Goal: Information Seeking & Learning: Learn about a topic

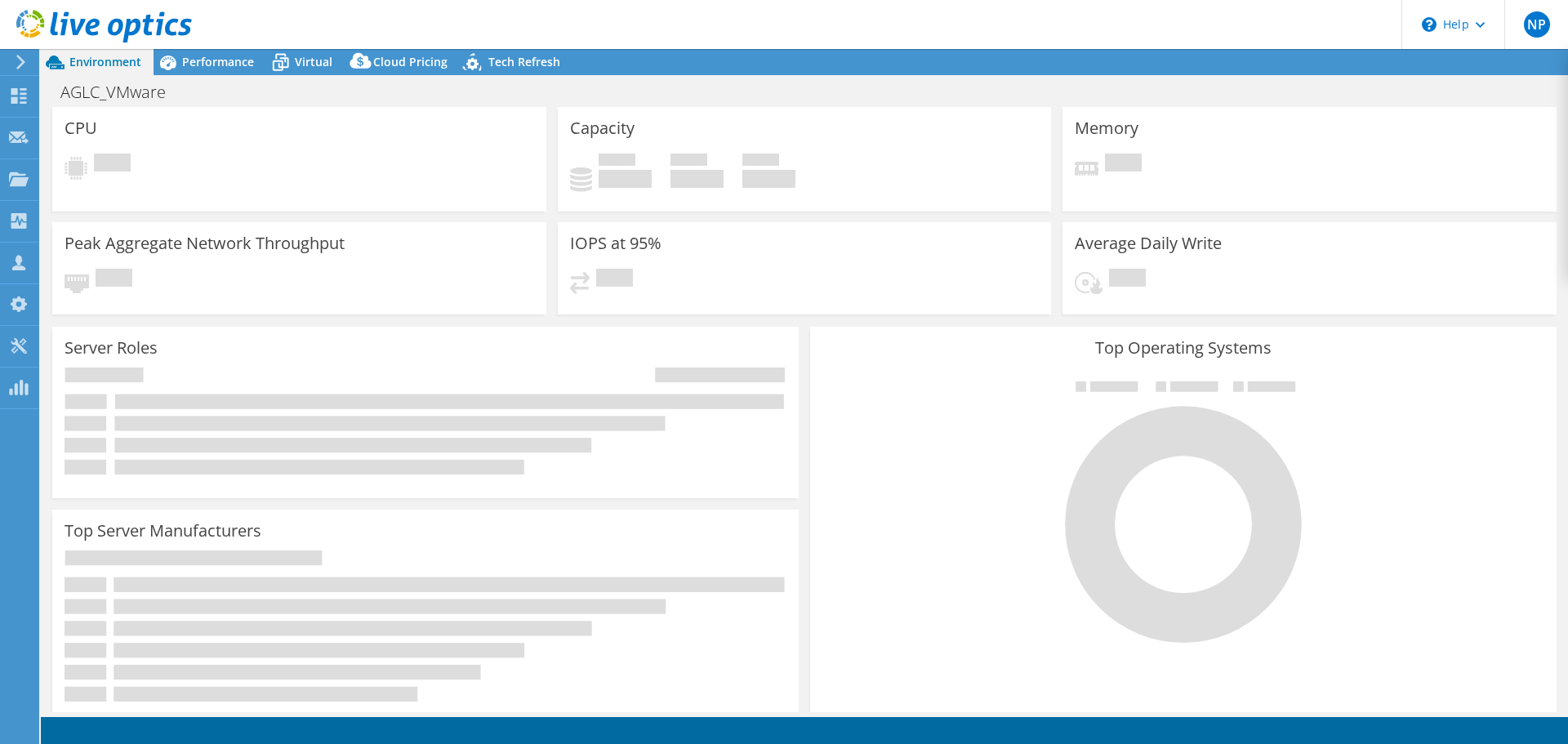
select select "USD"
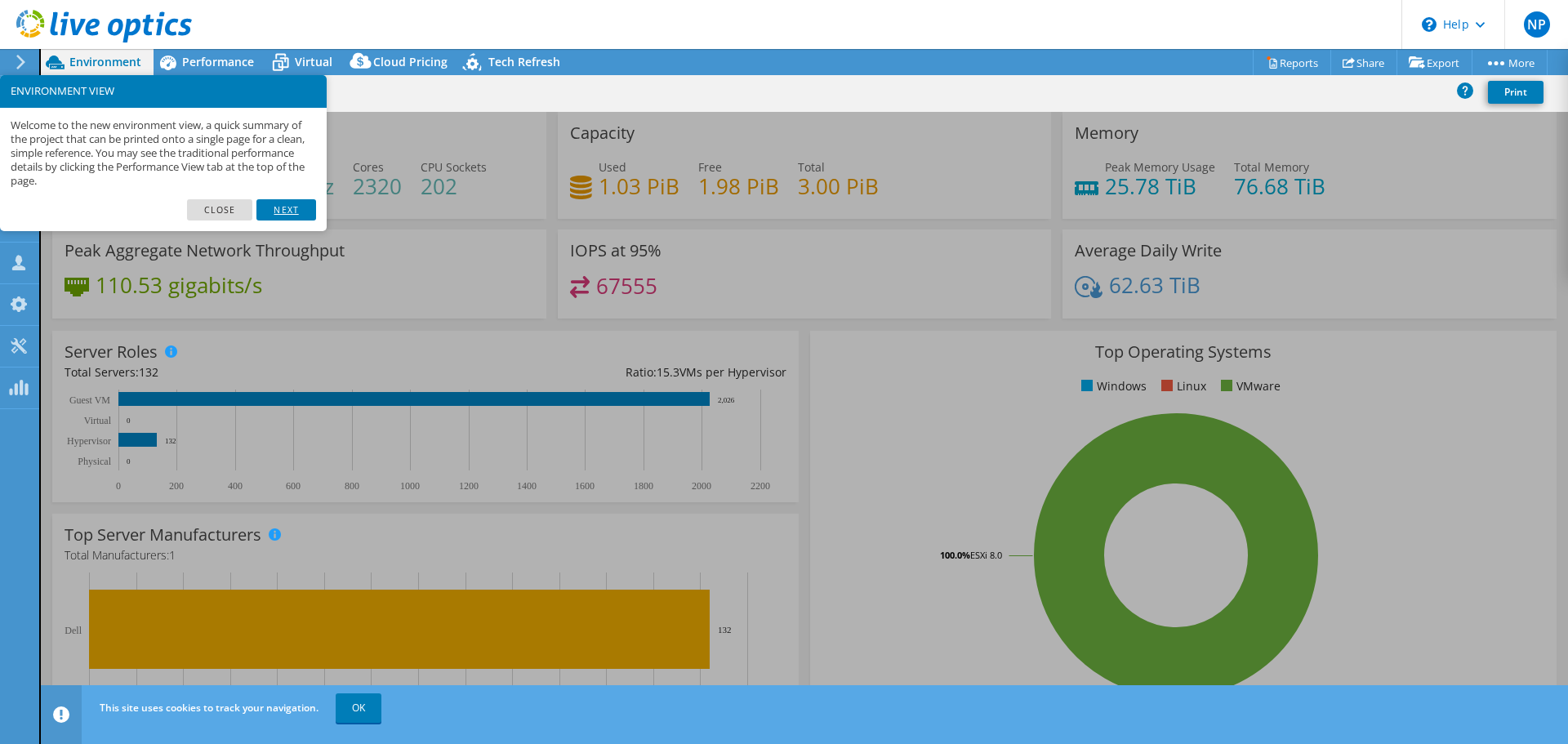
click at [277, 211] on link "Next" at bounding box center [286, 209] width 59 height 21
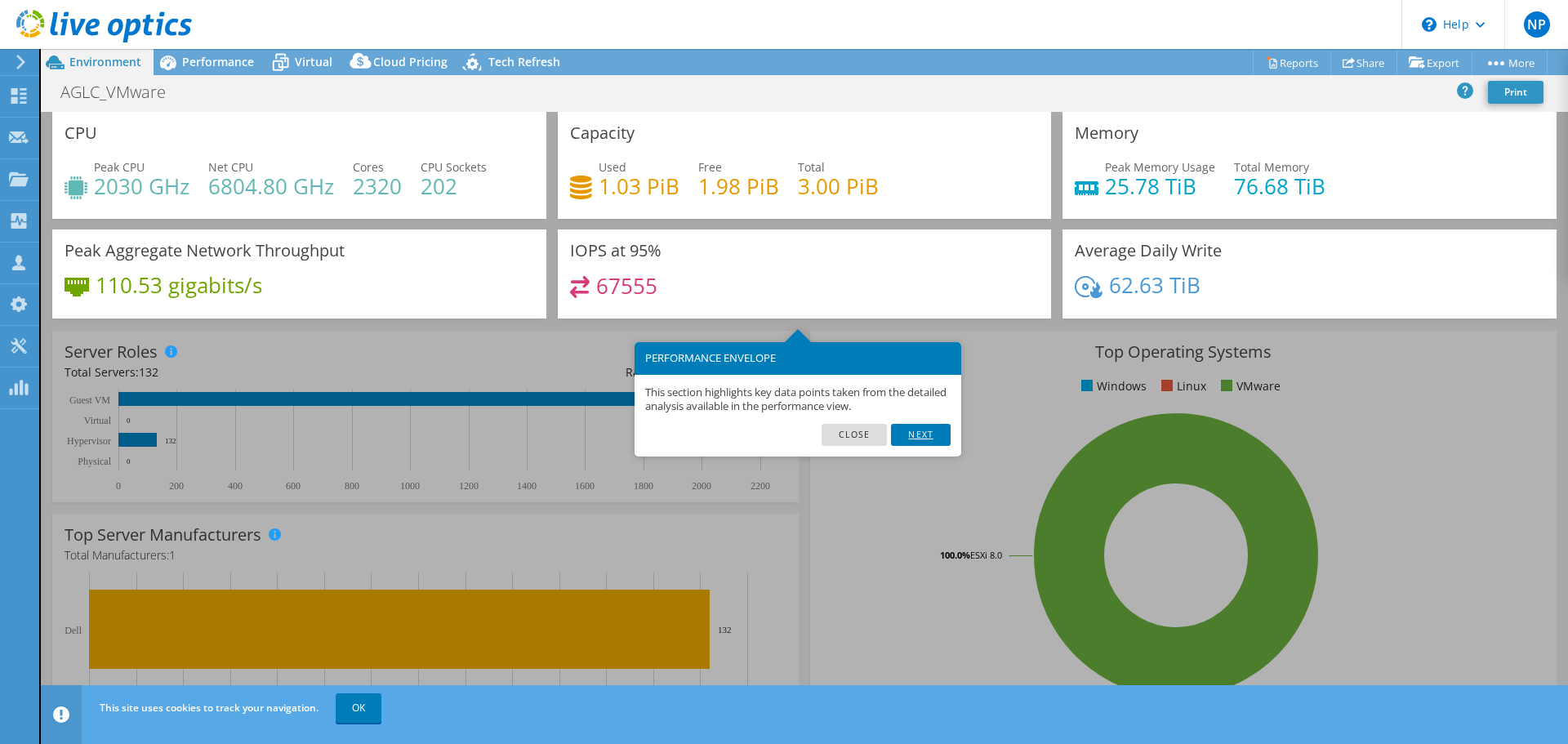
click at [926, 432] on link "Next" at bounding box center [921, 434] width 59 height 21
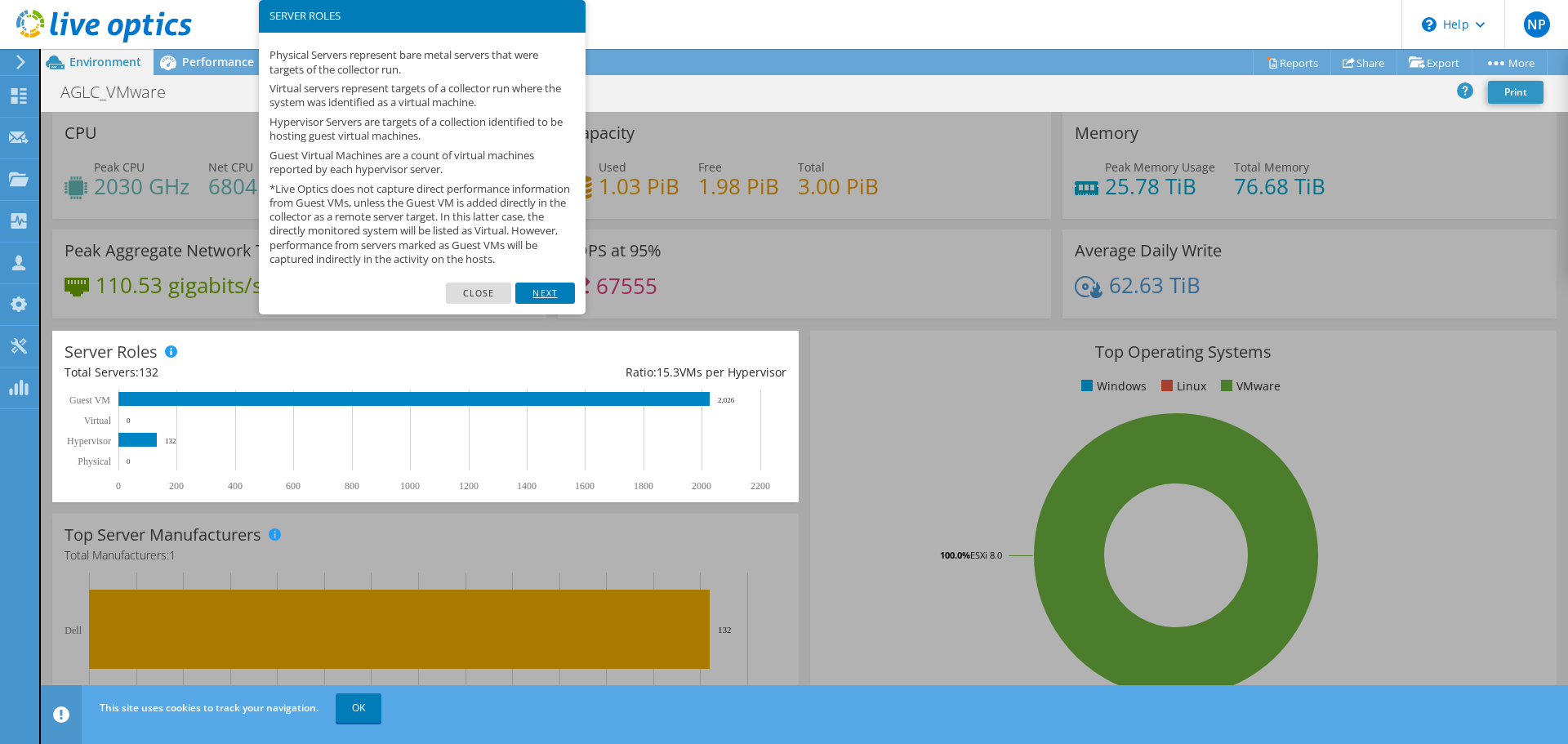
click at [554, 301] on link "Next" at bounding box center [545, 292] width 59 height 21
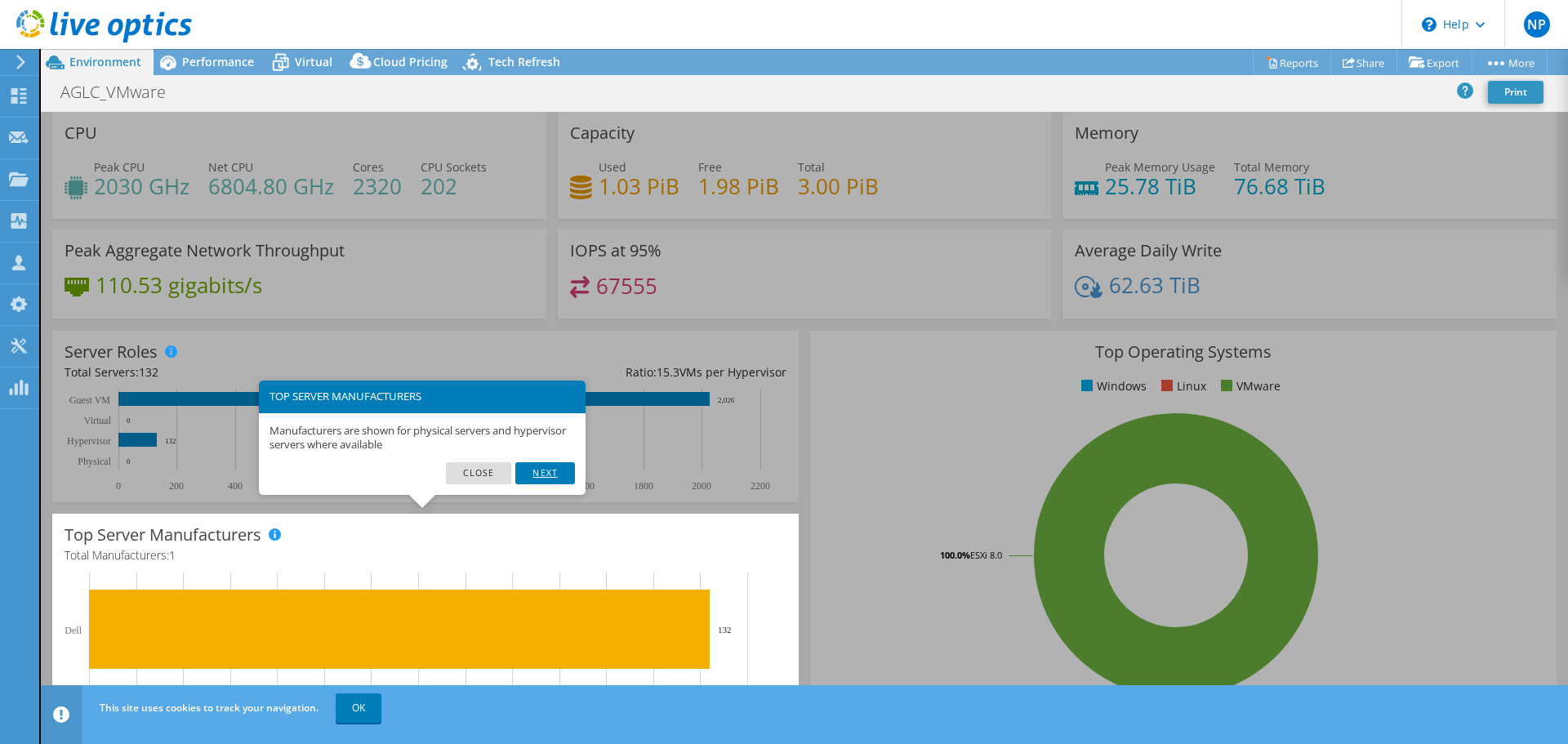
click at [550, 478] on link "Next" at bounding box center [545, 472] width 59 height 21
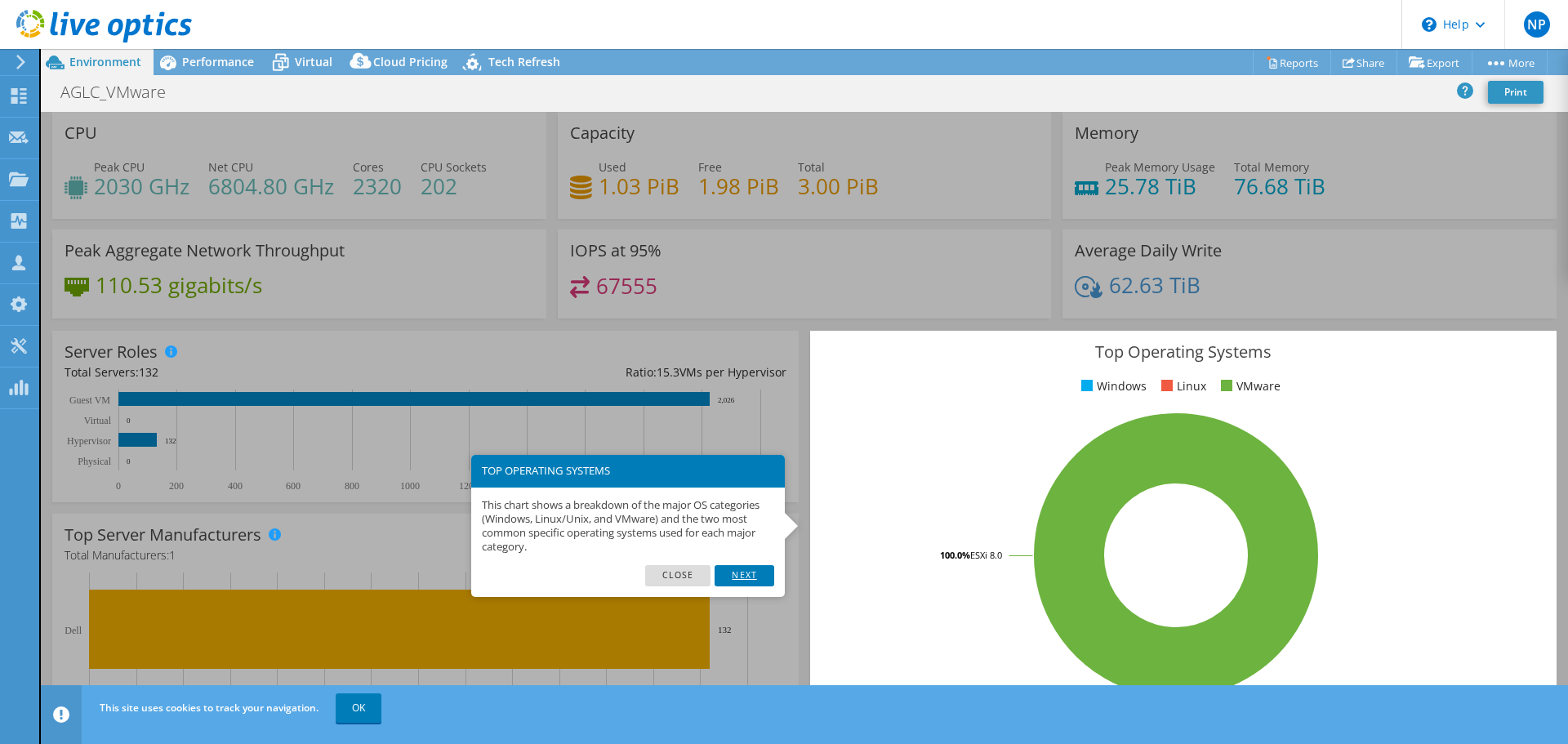
click at [753, 571] on link "Next" at bounding box center [744, 576] width 59 height 21
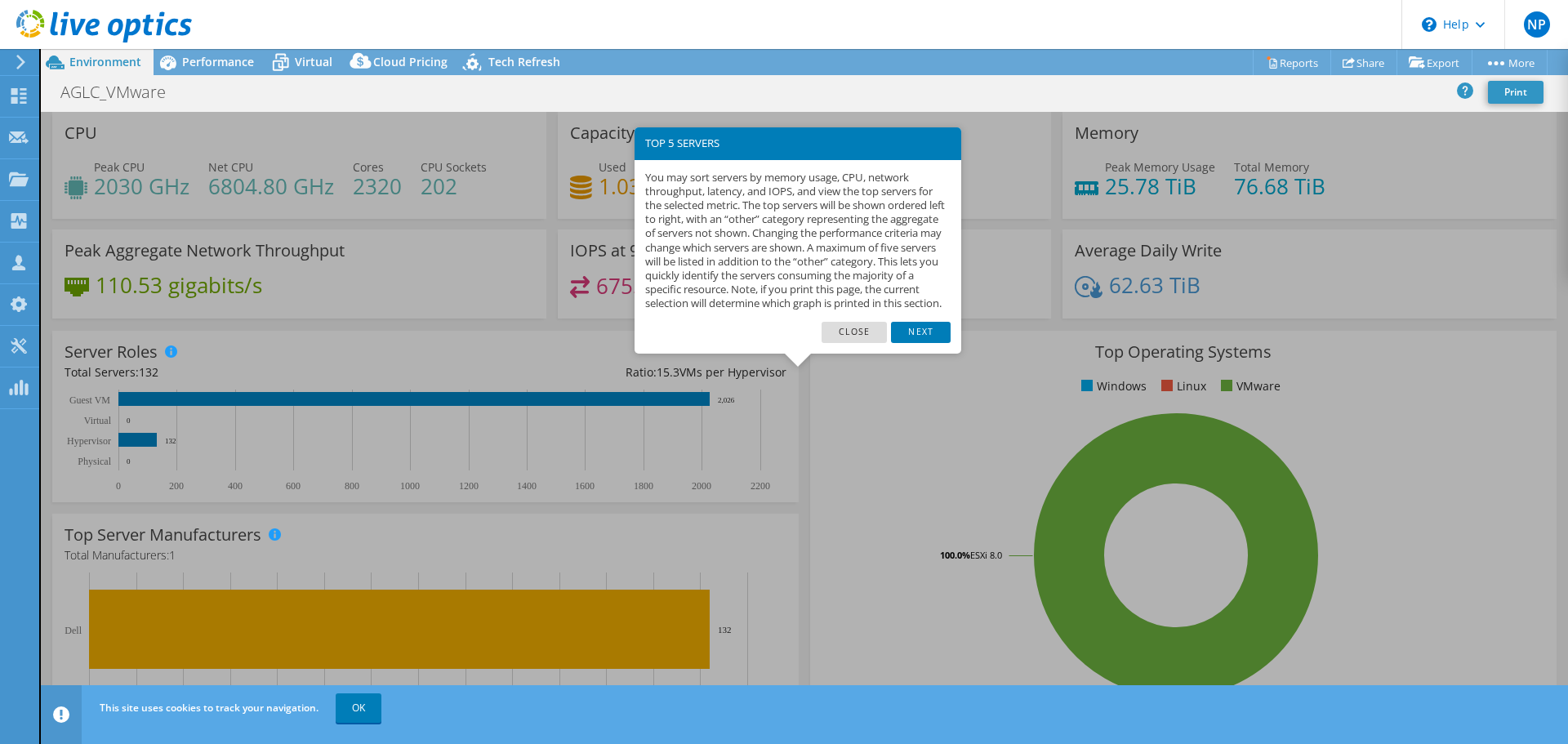
scroll to position [346, 0]
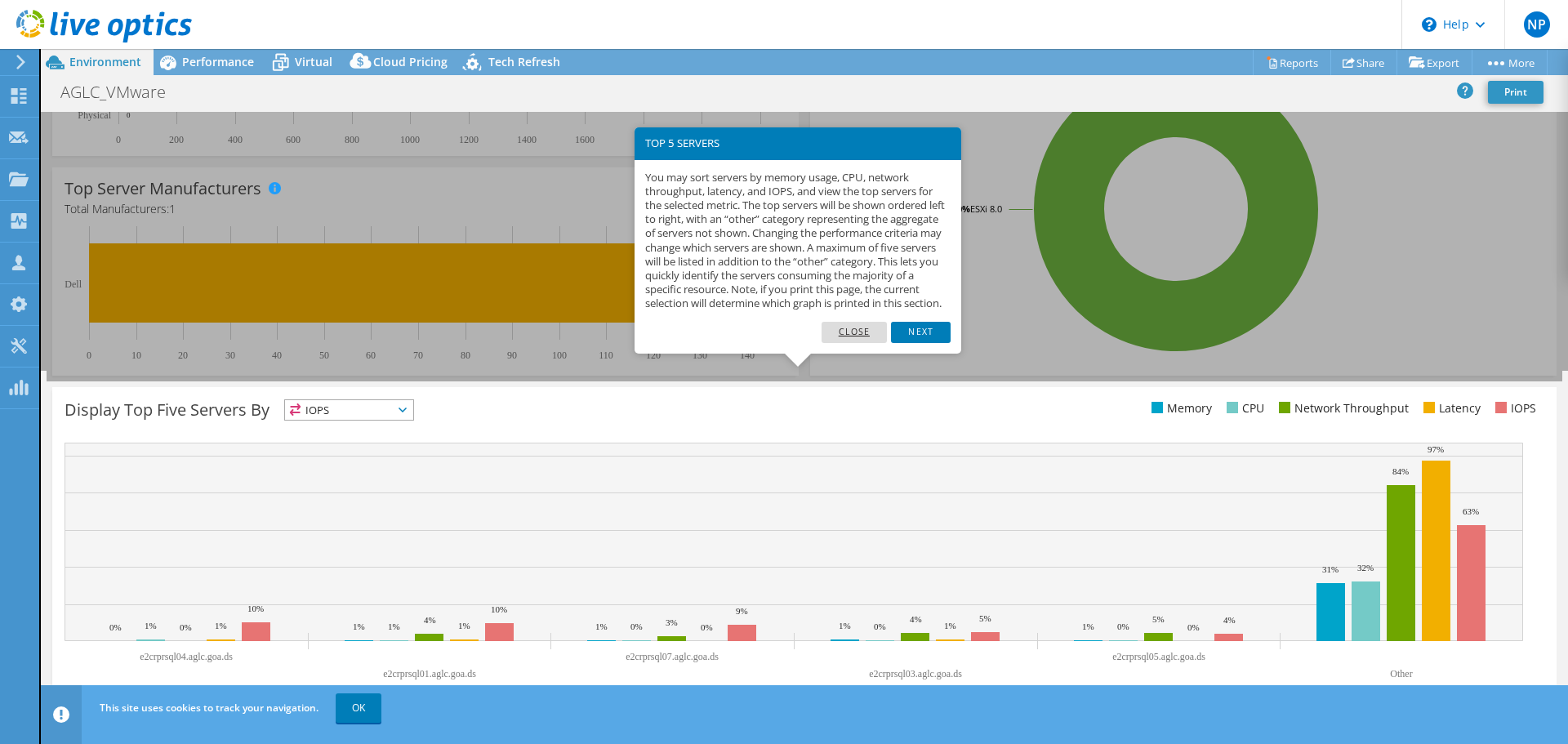
click at [866, 343] on link "Close" at bounding box center [854, 332] width 66 height 21
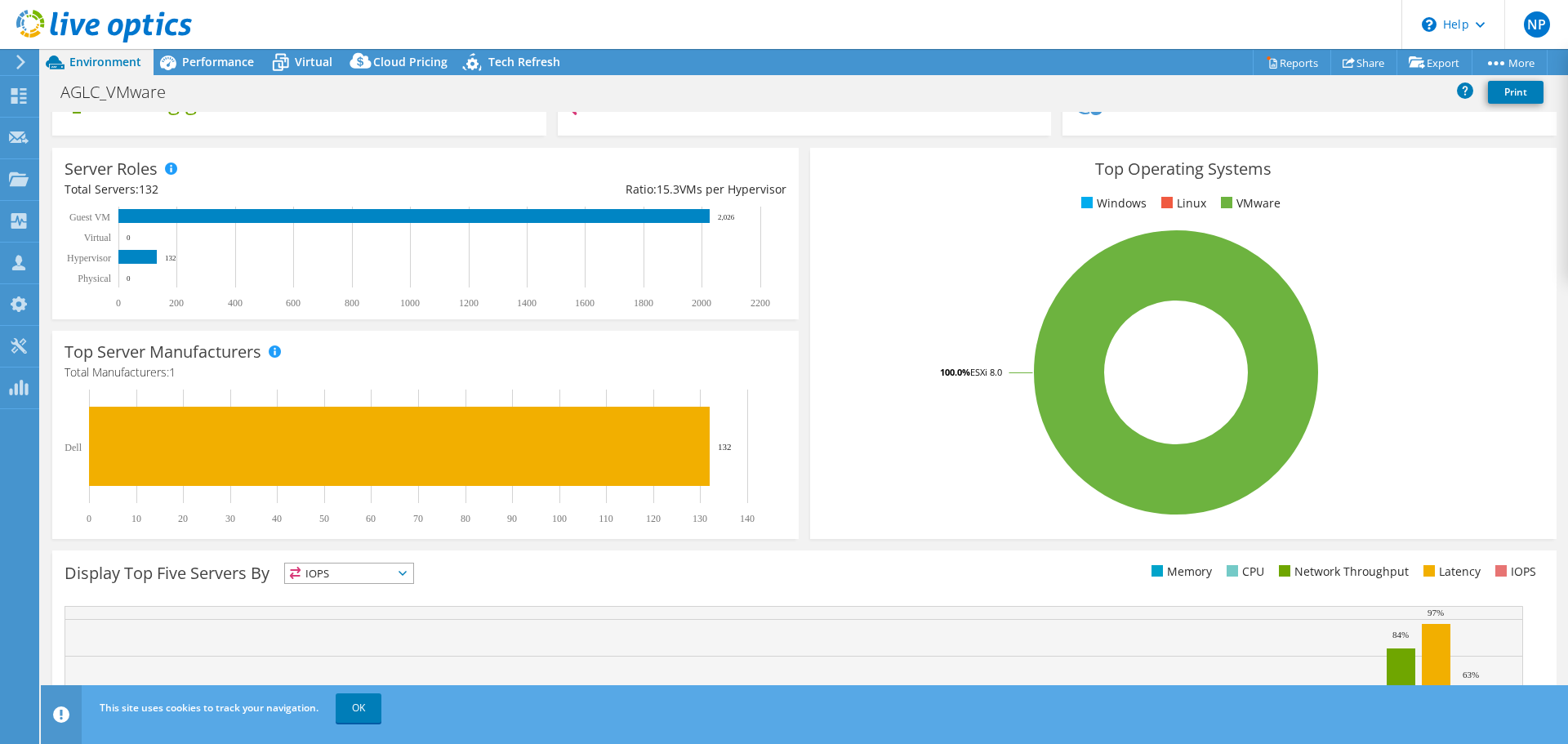
scroll to position [101, 0]
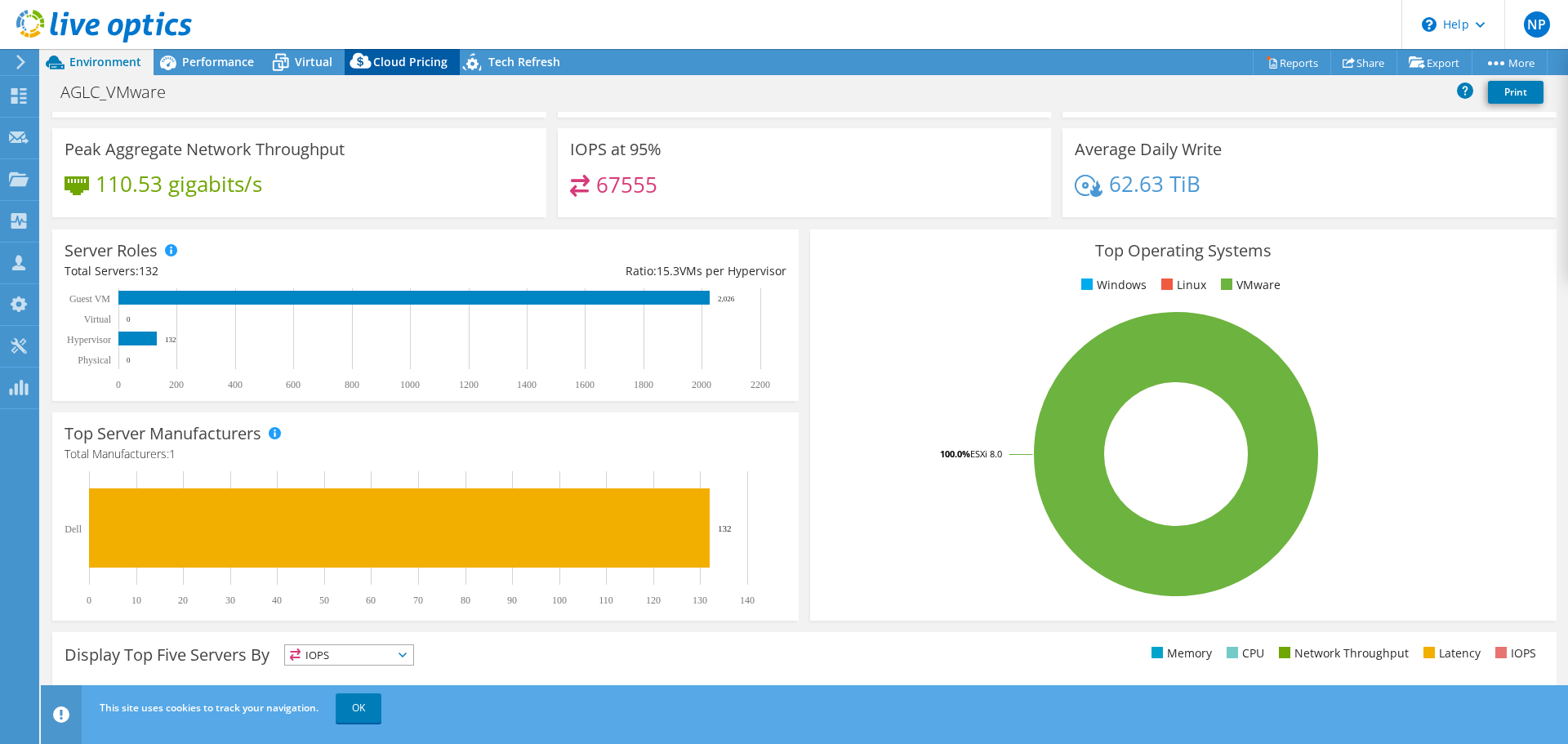
click at [381, 66] on span "Cloud Pricing" at bounding box center [410, 61] width 74 height 16
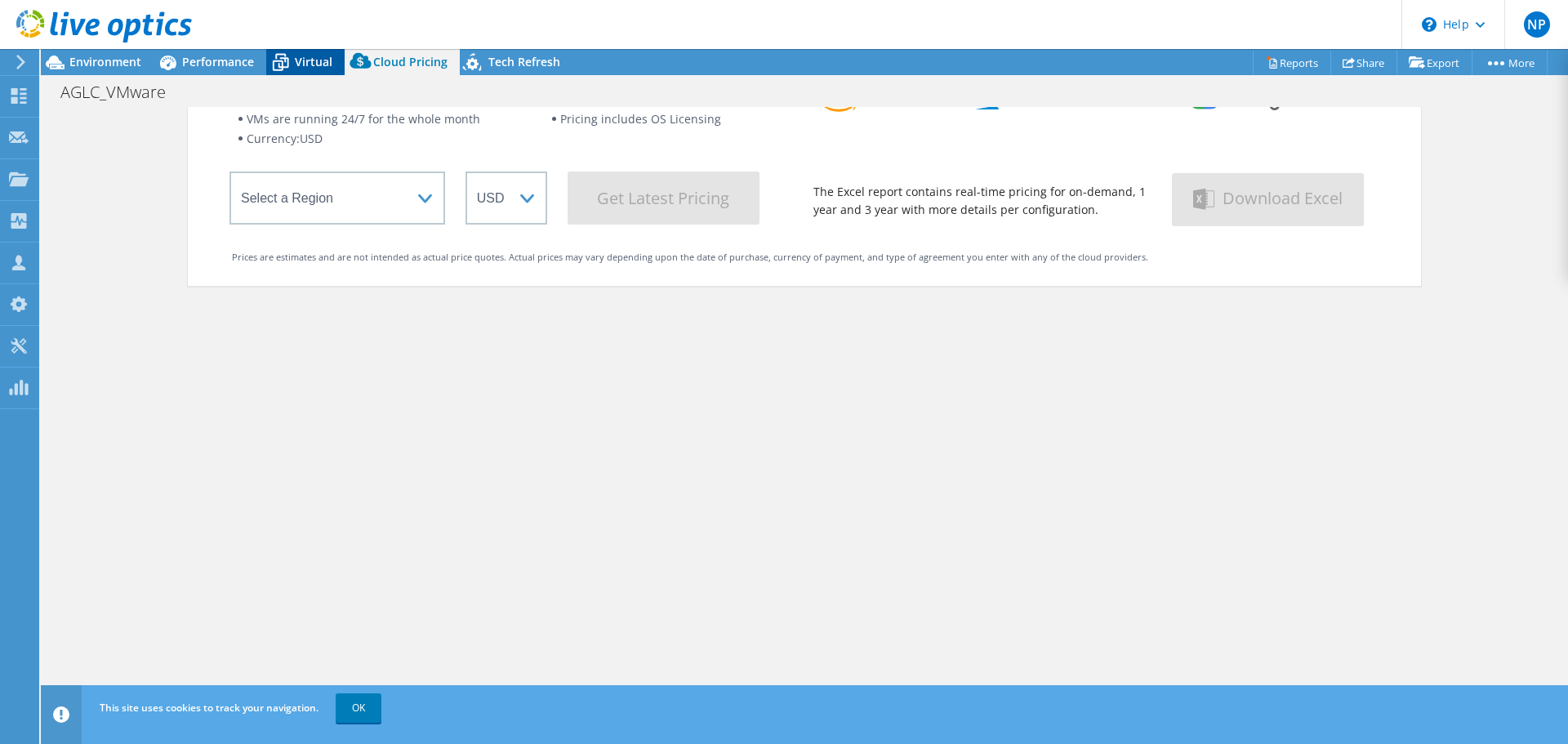
click at [299, 66] on span "Virtual" at bounding box center [314, 61] width 38 height 16
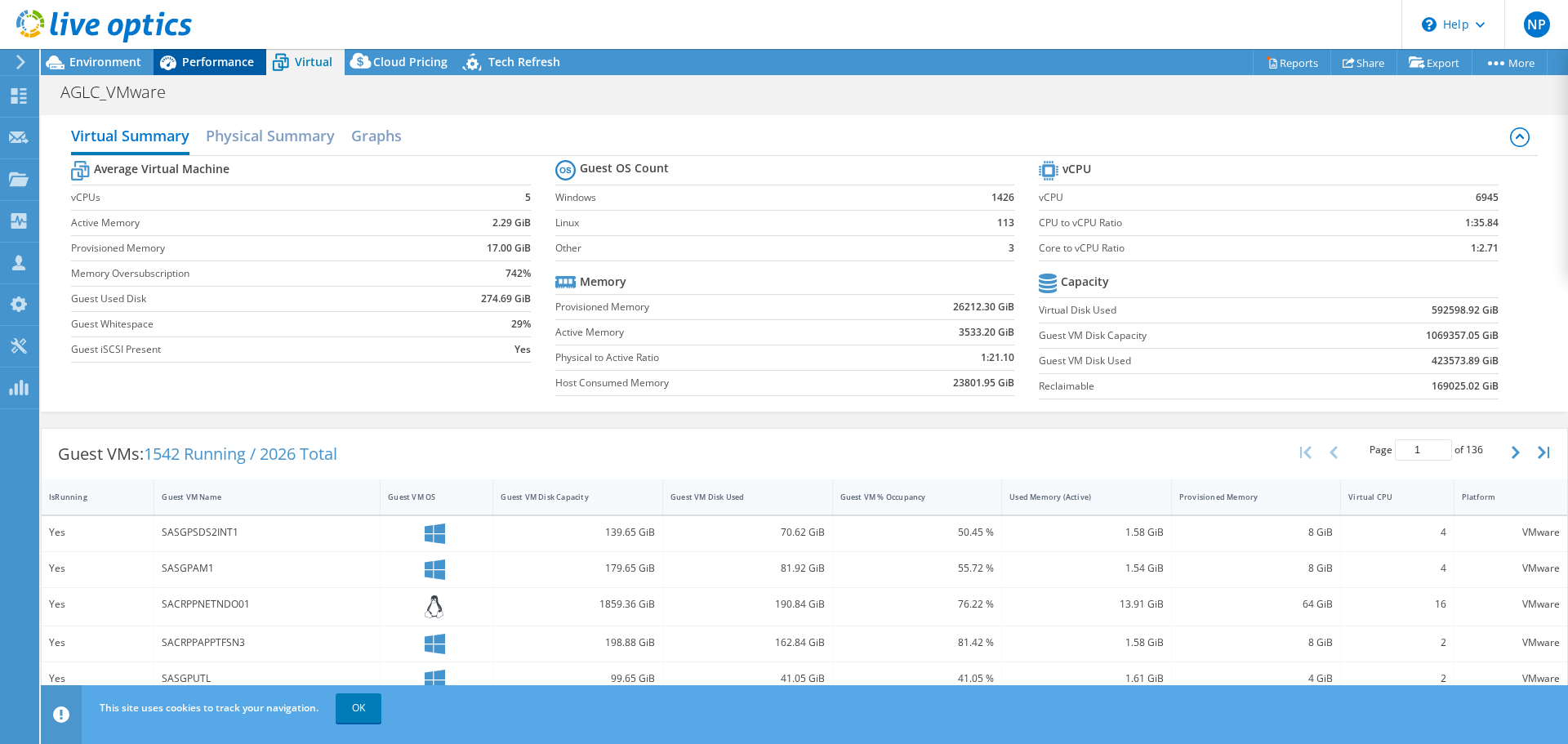
click at [191, 63] on span "Performance" at bounding box center [218, 61] width 72 height 16
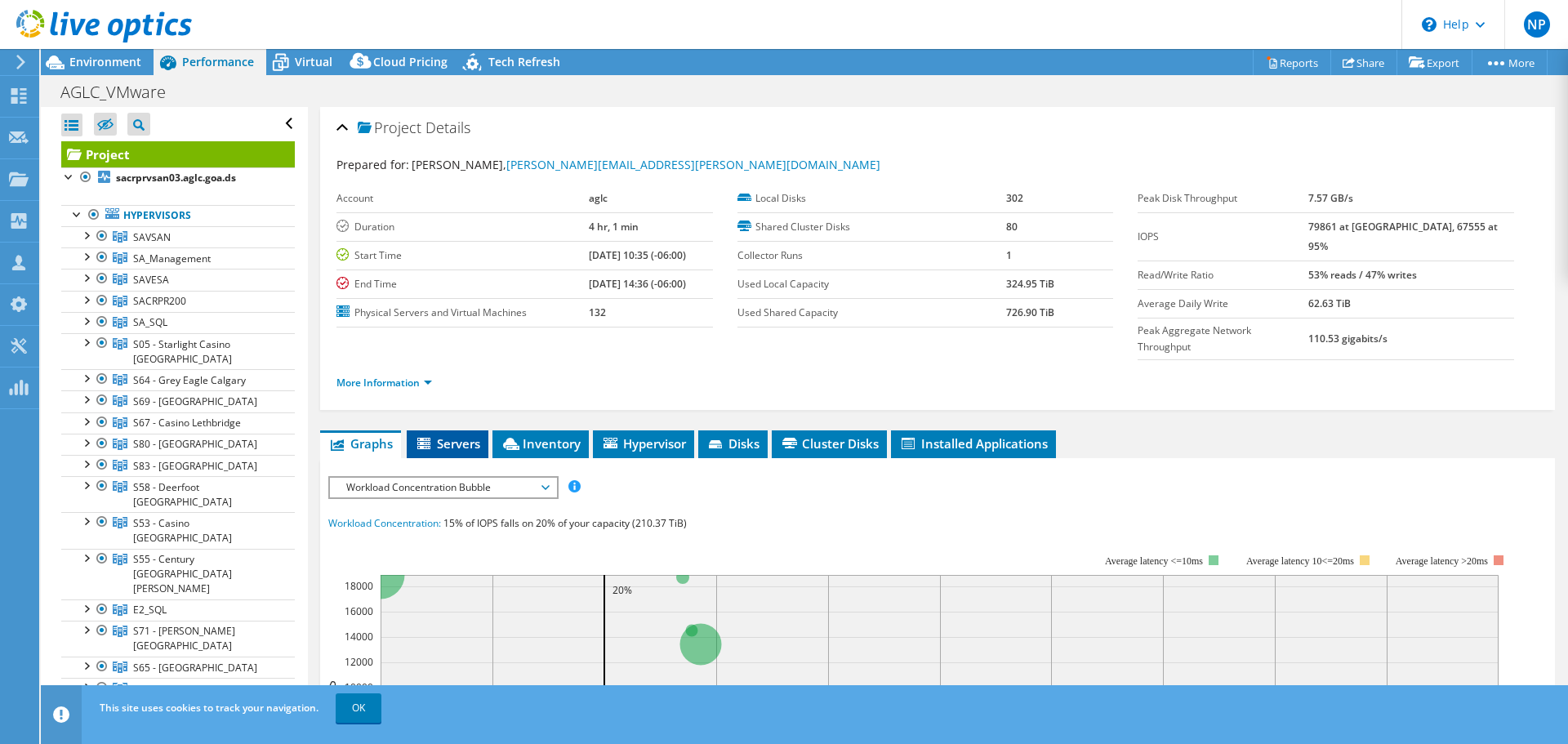
click at [440, 435] on span "Servers" at bounding box center [447, 443] width 66 height 17
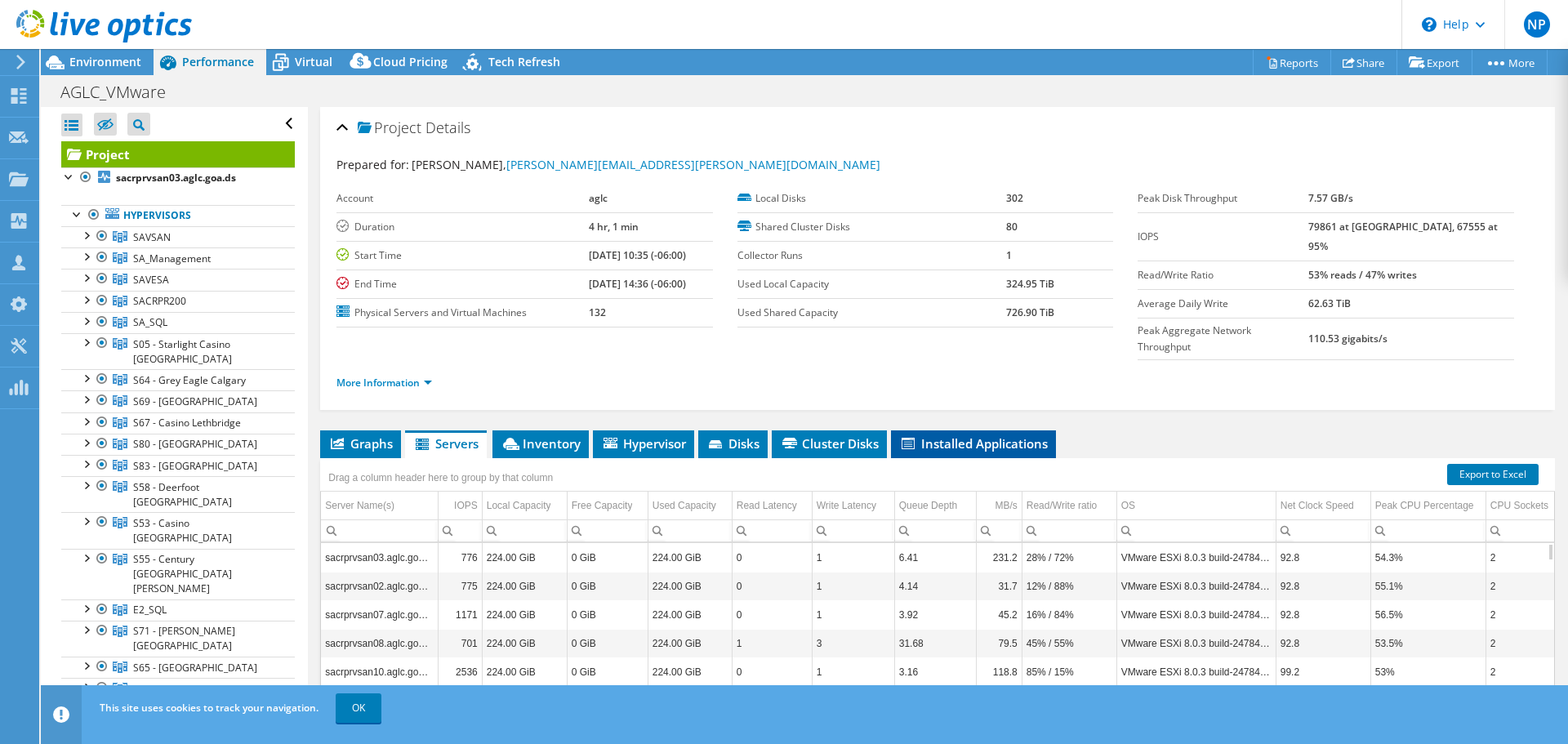
click at [993, 435] on span "Installed Applications" at bounding box center [973, 443] width 149 height 17
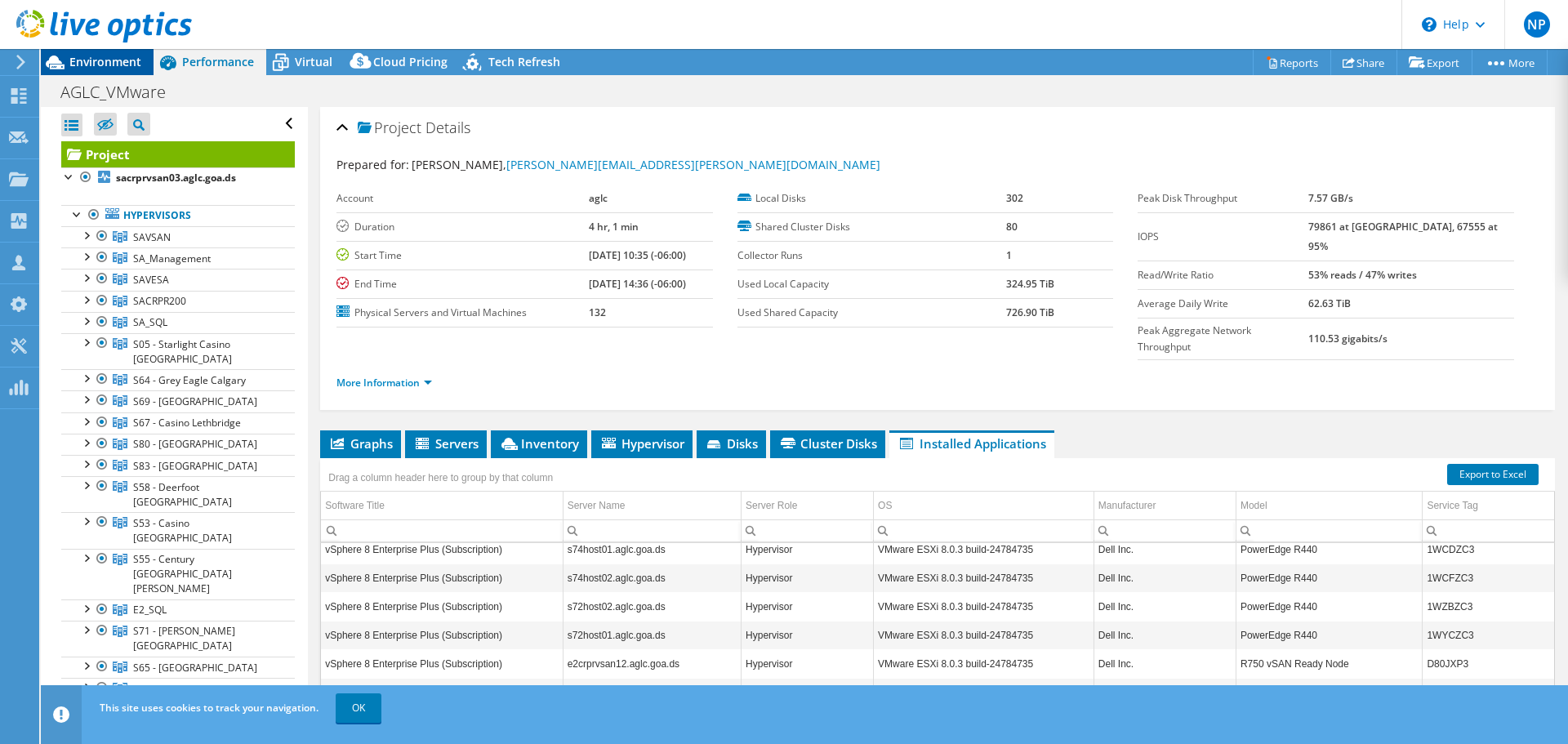
click at [97, 64] on span "Environment" at bounding box center [106, 61] width 72 height 16
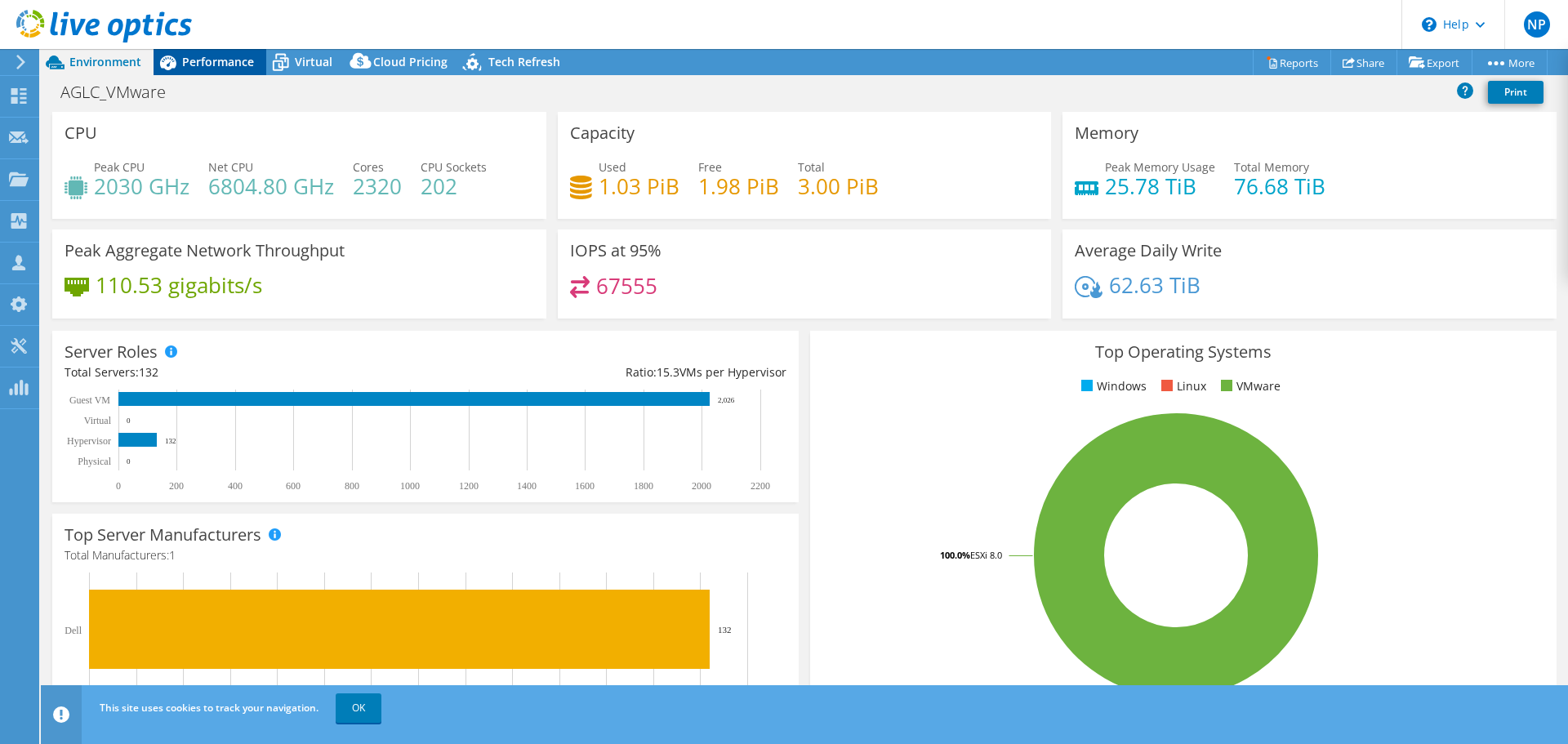
click at [195, 58] on span "Performance" at bounding box center [218, 61] width 72 height 16
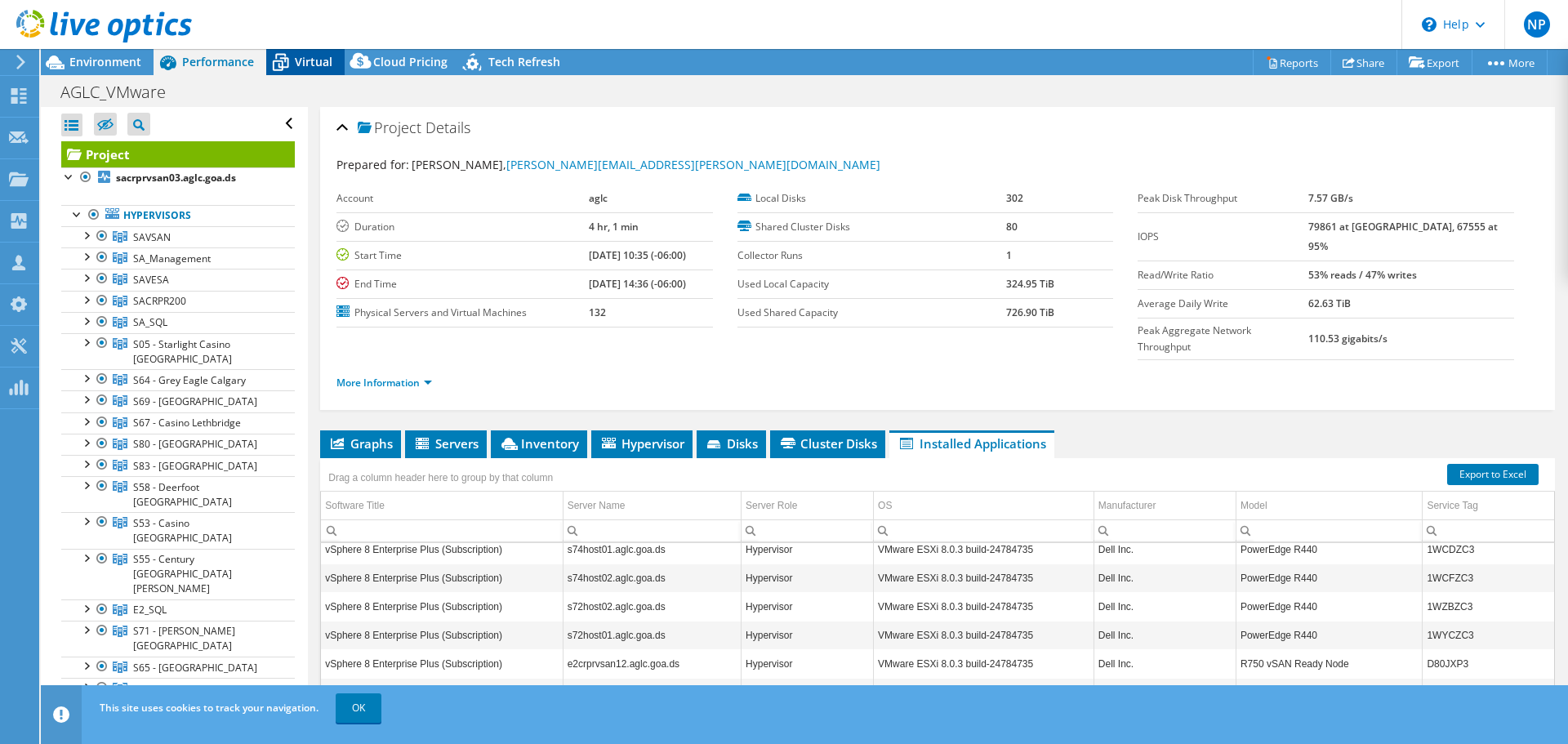
click at [303, 57] on span "Virtual" at bounding box center [314, 61] width 38 height 16
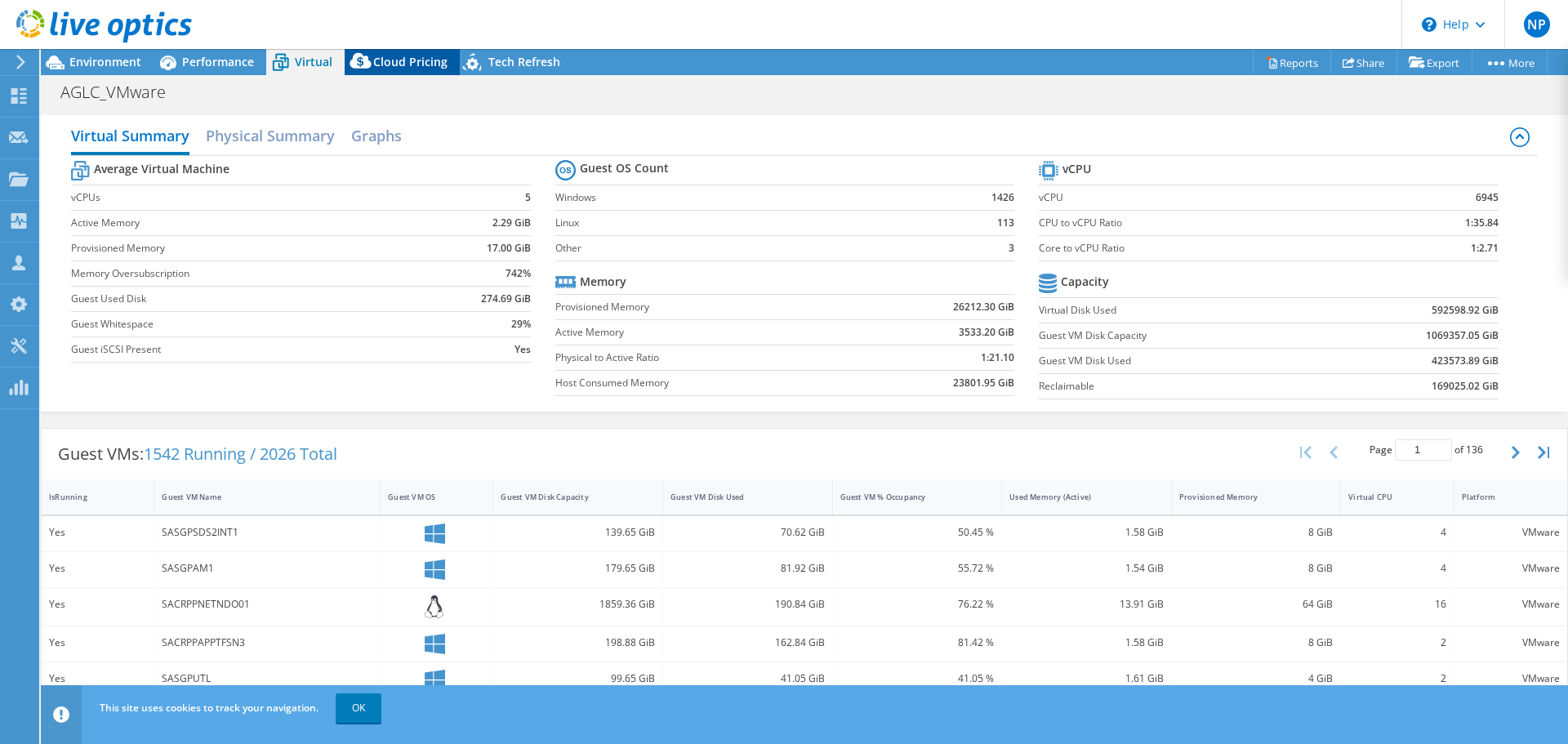
click at [376, 57] on icon at bounding box center [360, 64] width 32 height 32
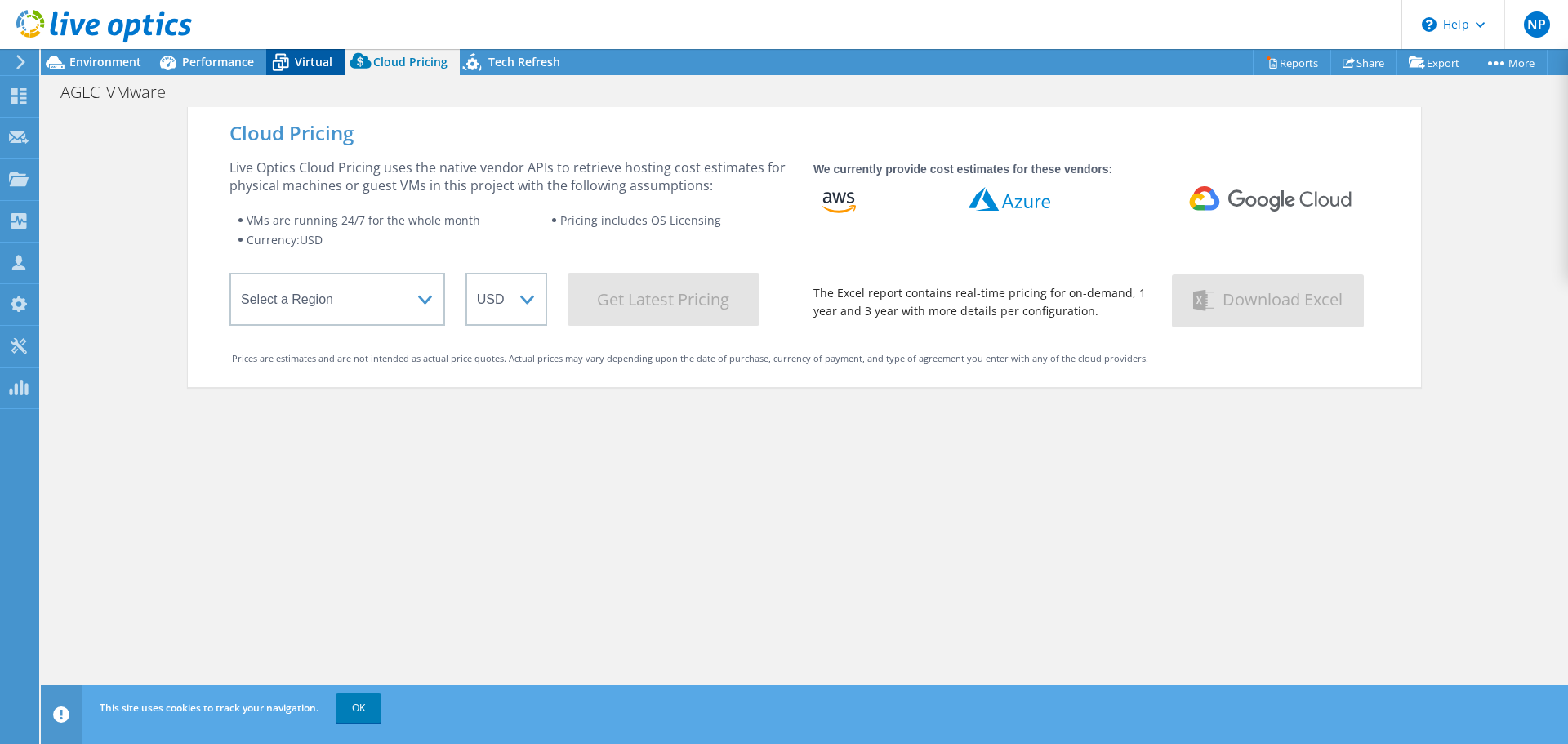
click at [316, 58] on span "Virtual" at bounding box center [314, 61] width 38 height 16
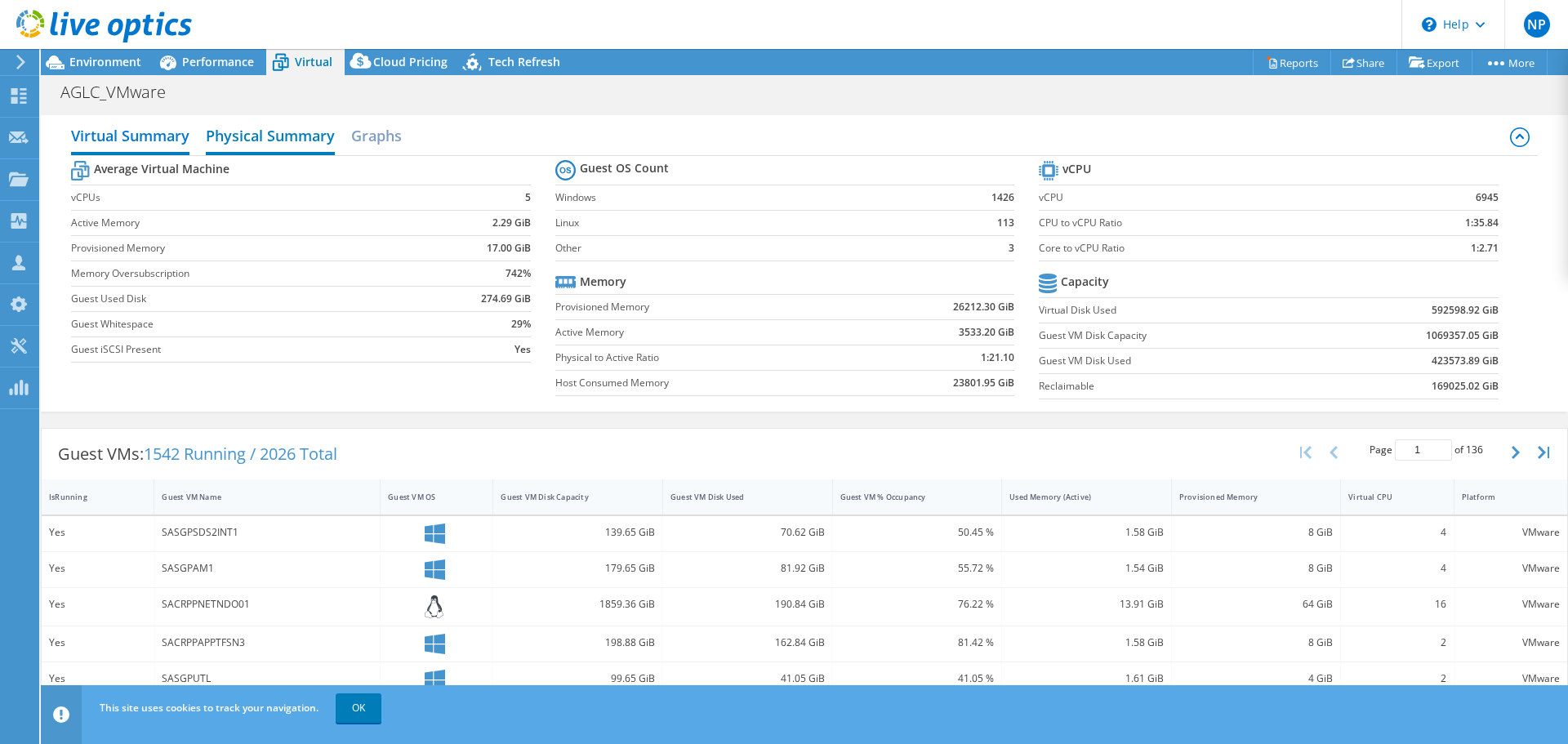
click at [303, 134] on h2 "Physical Summary" at bounding box center [269, 137] width 129 height 36
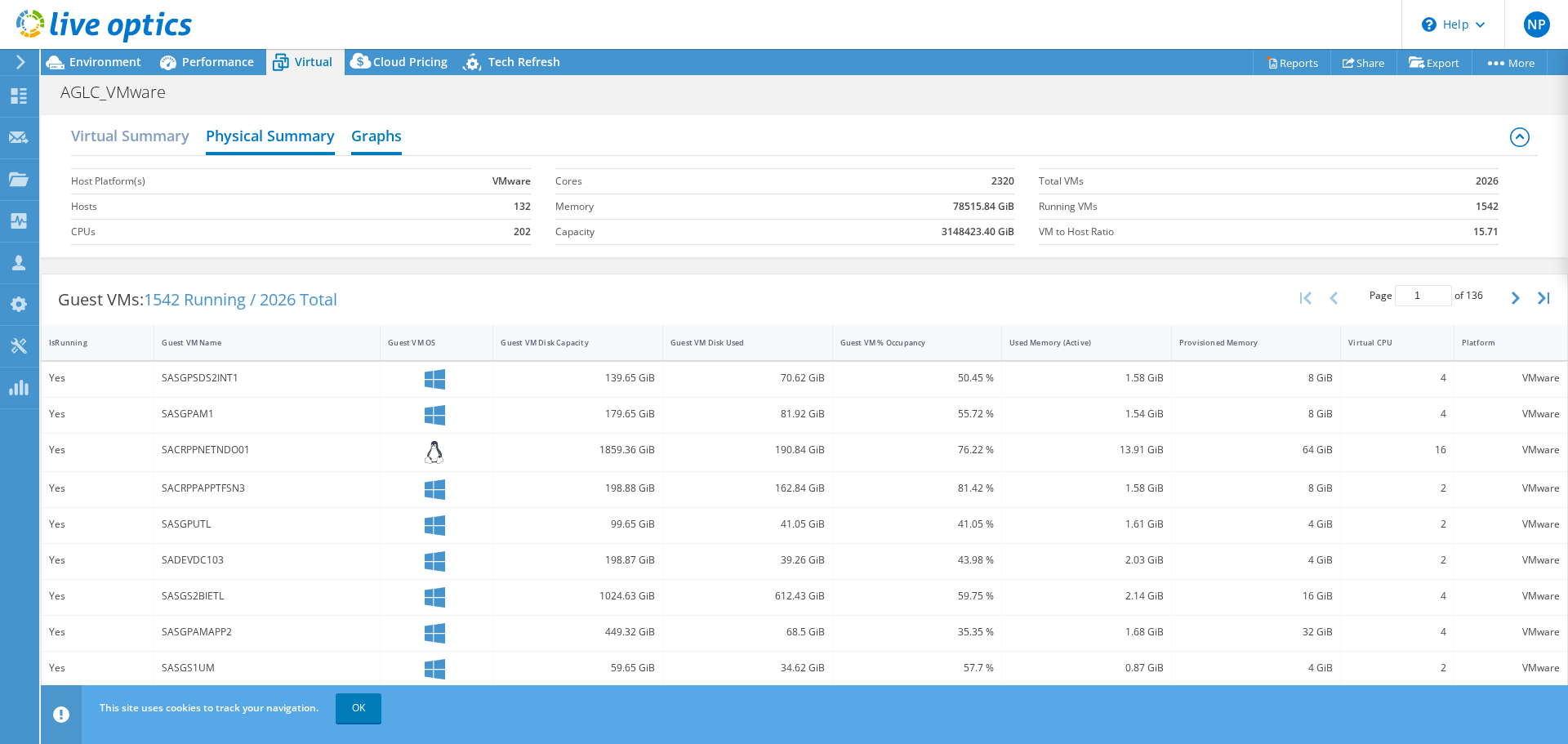
click at [361, 135] on h2 "Graphs" at bounding box center [376, 137] width 51 height 36
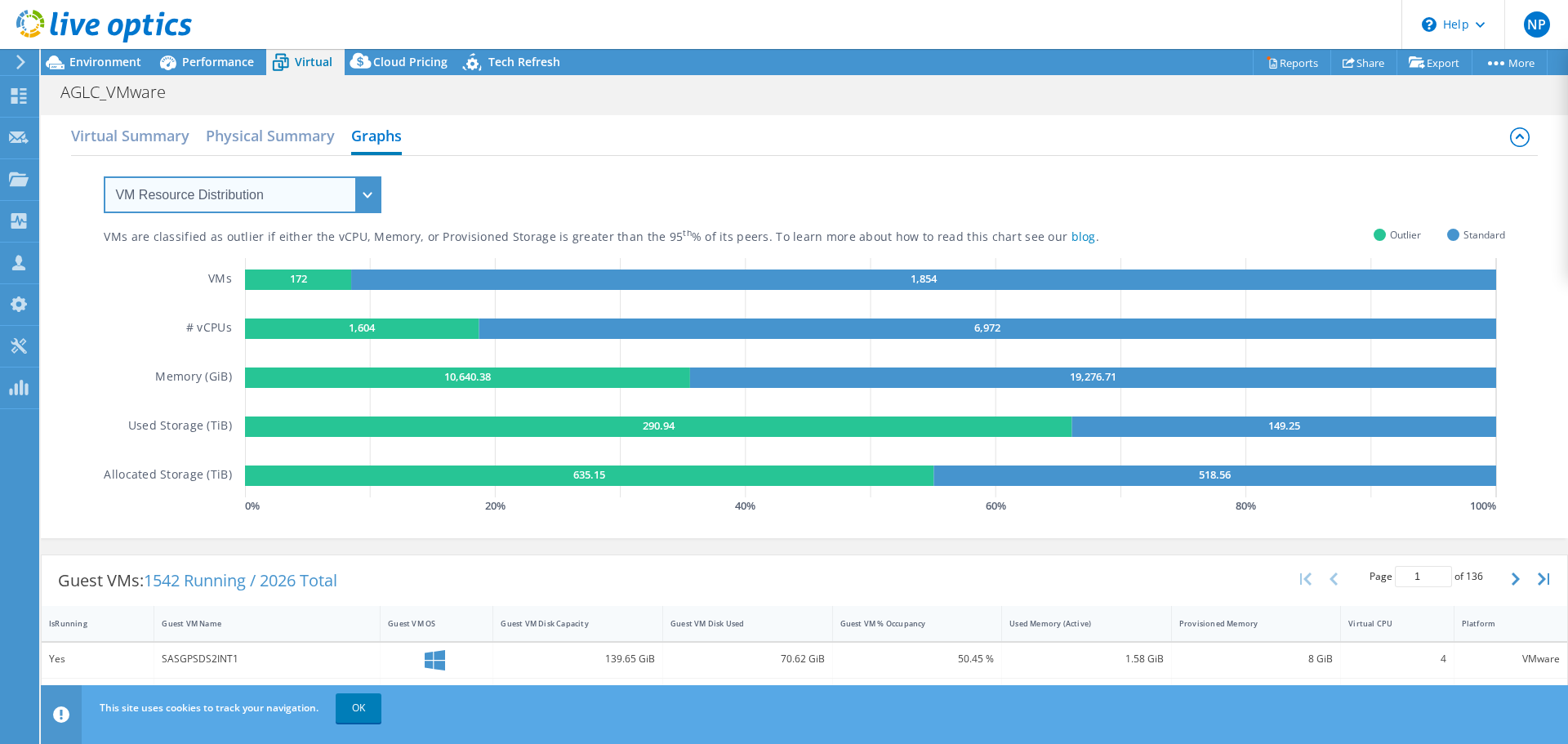
click at [365, 199] on select "VM Resource Distribution Provisioning Contrast Over Provisioning" at bounding box center [243, 195] width 278 height 37
select select "Over Provisioning"
click at [104, 177] on select "VM Resource Distribution Provisioning Contrast Over Provisioning" at bounding box center [243, 195] width 278 height 37
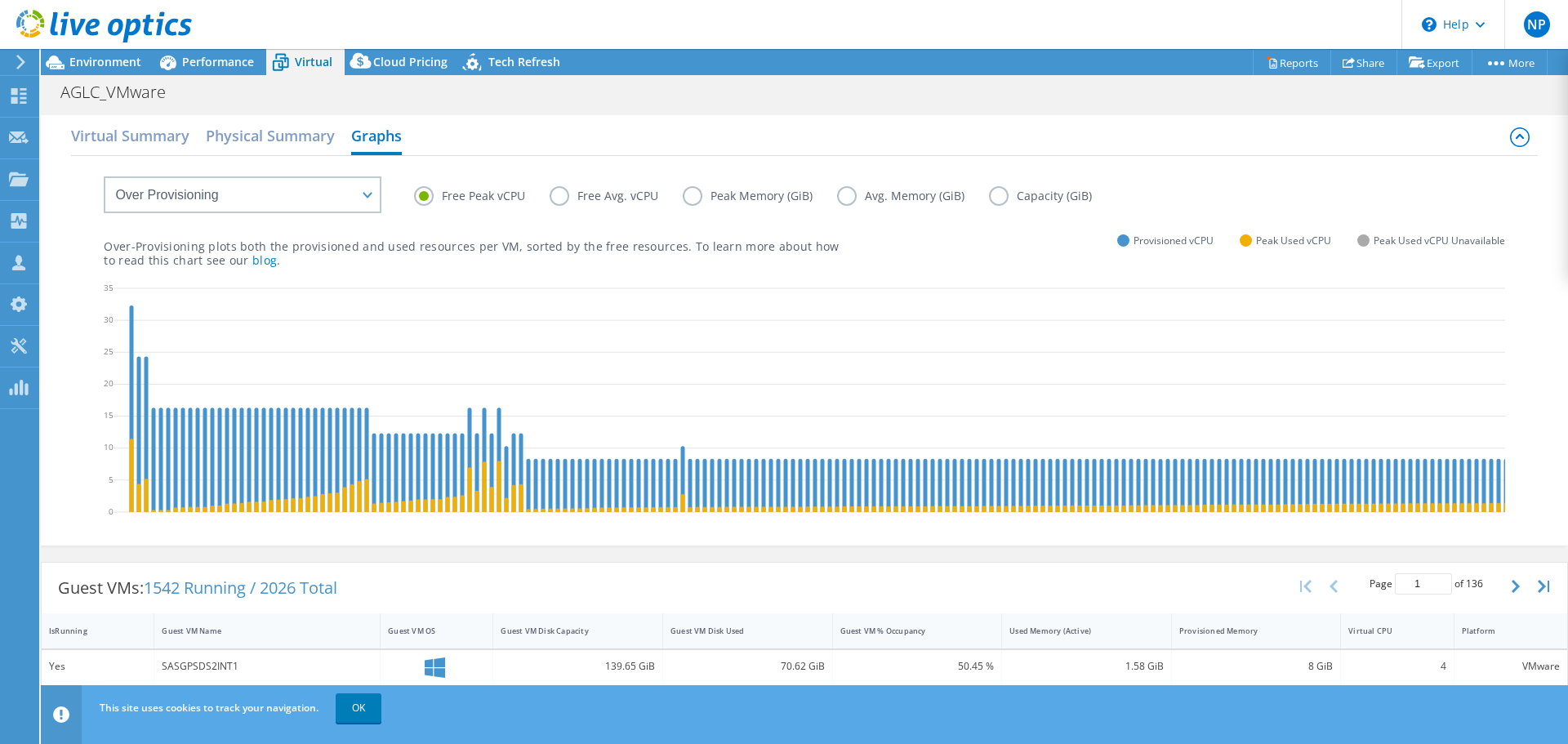
click at [554, 205] on label "Free Avg. vCPU" at bounding box center [616, 195] width 133 height 19
click at [0, 0] on input "Free Avg. vCPU" at bounding box center [0, 0] width 0 height 0
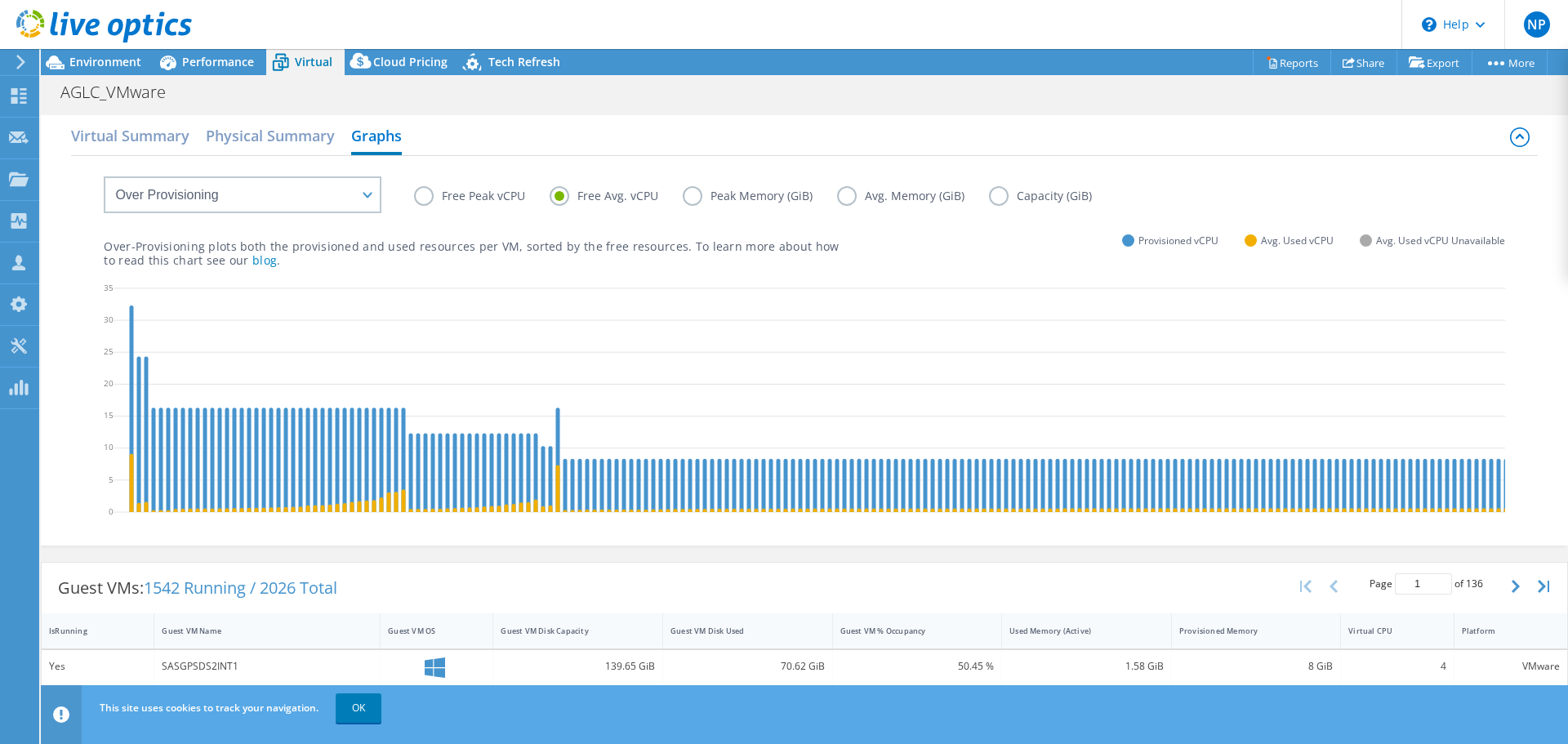
click at [690, 197] on label "Peak Memory (GiB)" at bounding box center [760, 195] width 155 height 19
click at [0, 0] on input "Peak Memory (GiB)" at bounding box center [0, 0] width 0 height 0
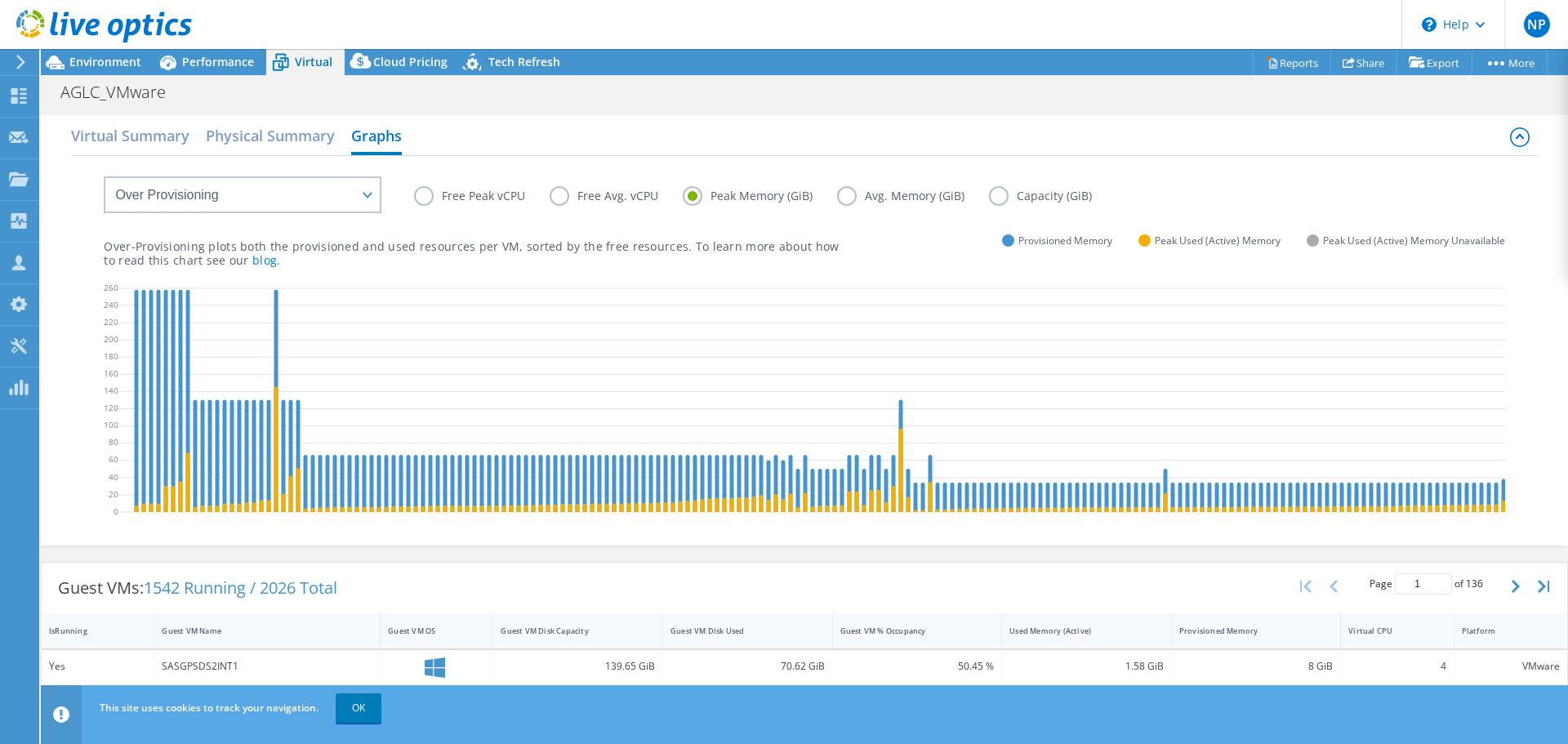
click at [845, 192] on label "Avg. Memory (GiB)" at bounding box center [913, 195] width 152 height 19
click at [0, 0] on input "Avg. Memory (GiB)" at bounding box center [0, 0] width 0 height 0
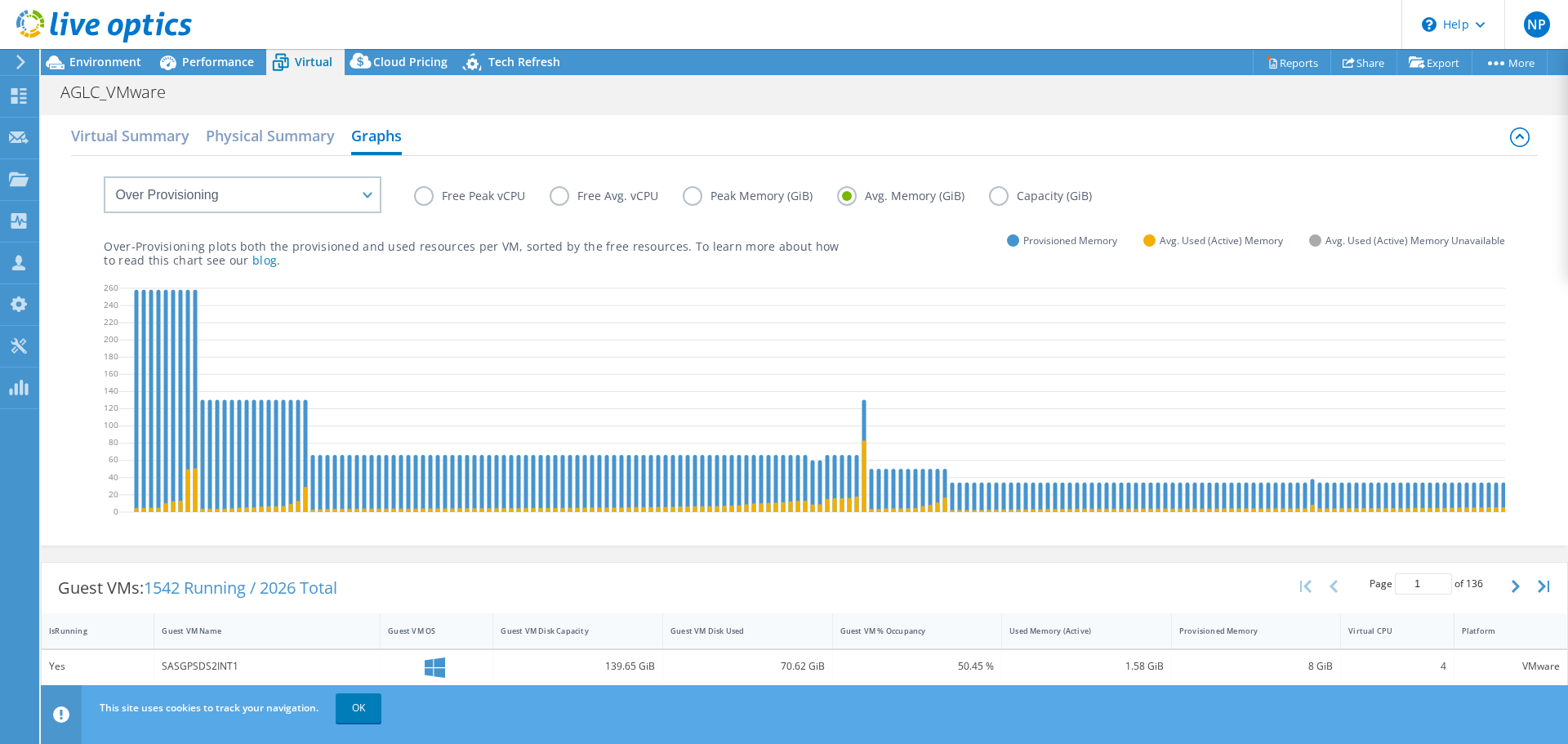
click at [999, 199] on label "Capacity (GiB)" at bounding box center [1053, 195] width 128 height 19
click at [0, 0] on input "Capacity (GiB)" at bounding box center [0, 0] width 0 height 0
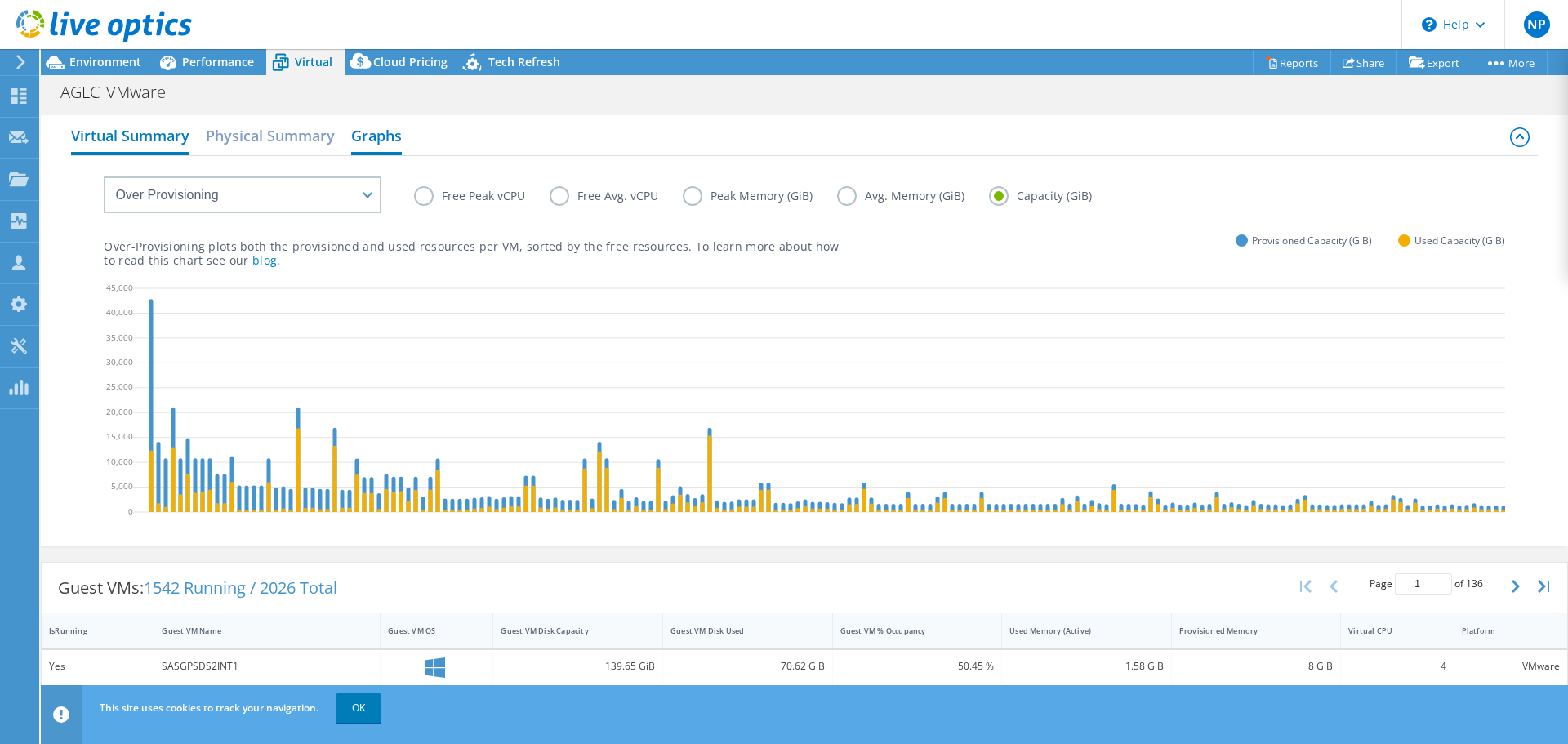
click at [159, 141] on h2 "Virtual Summary" at bounding box center [131, 137] width 118 height 36
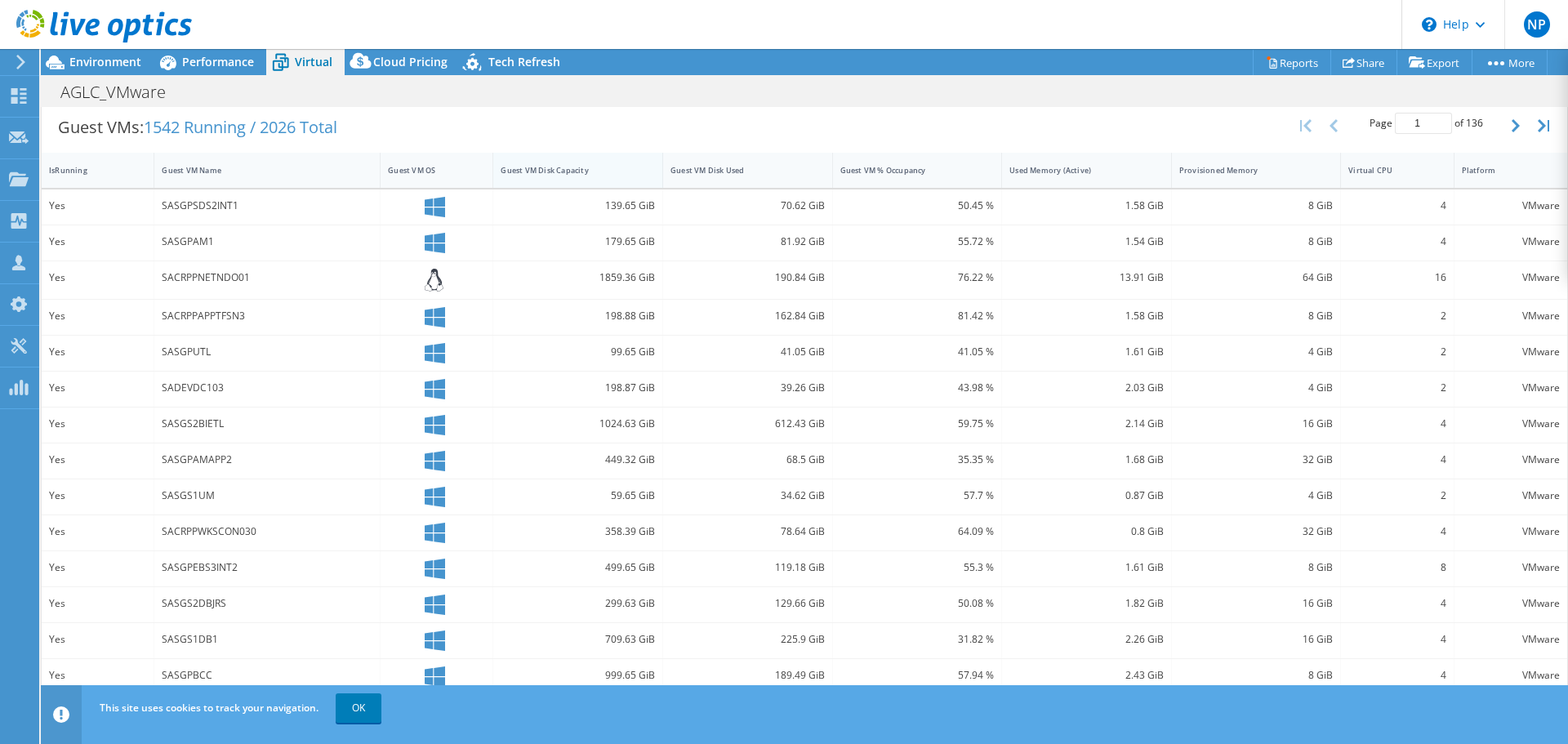
scroll to position [353, 0]
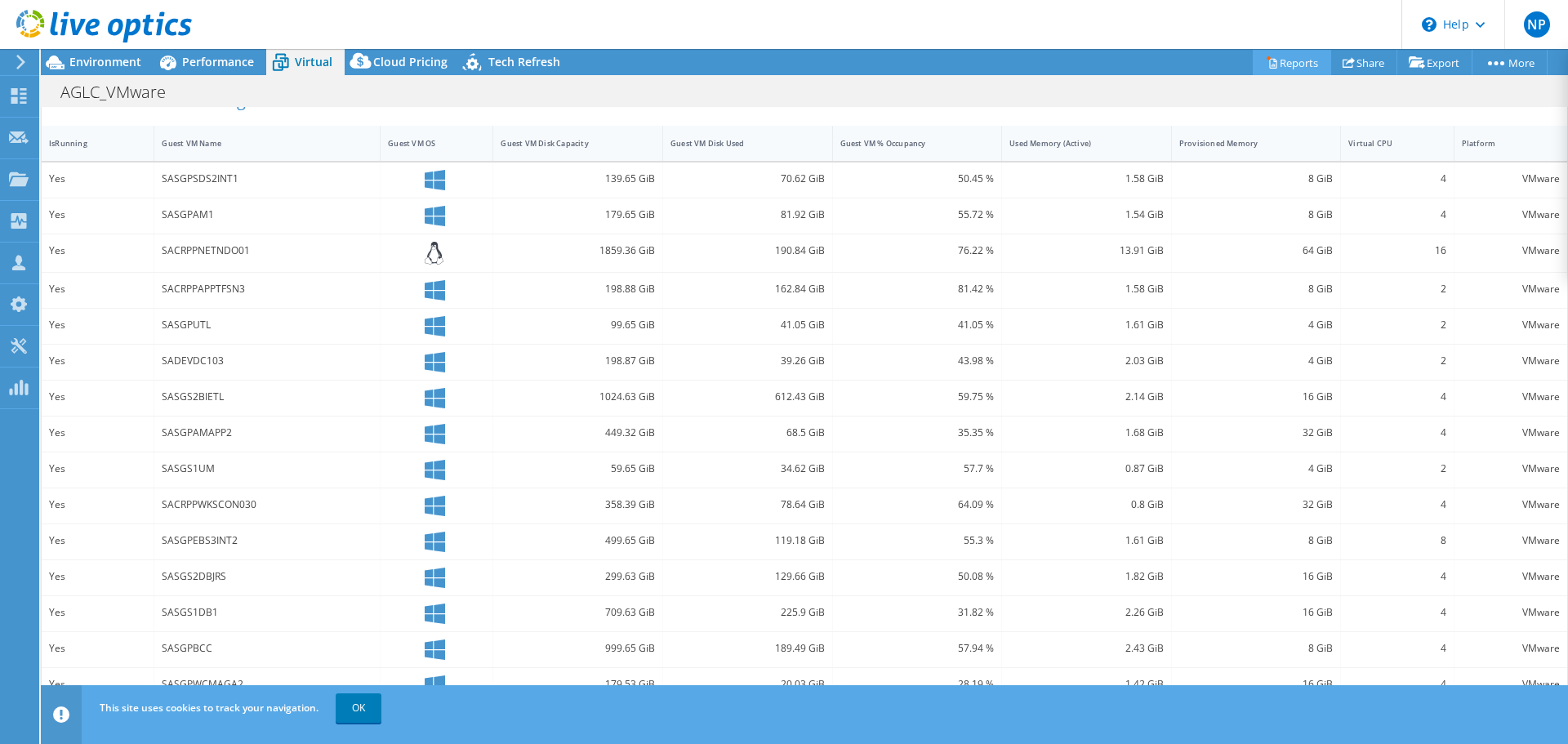
click at [1280, 57] on link "Reports" at bounding box center [1292, 62] width 79 height 25
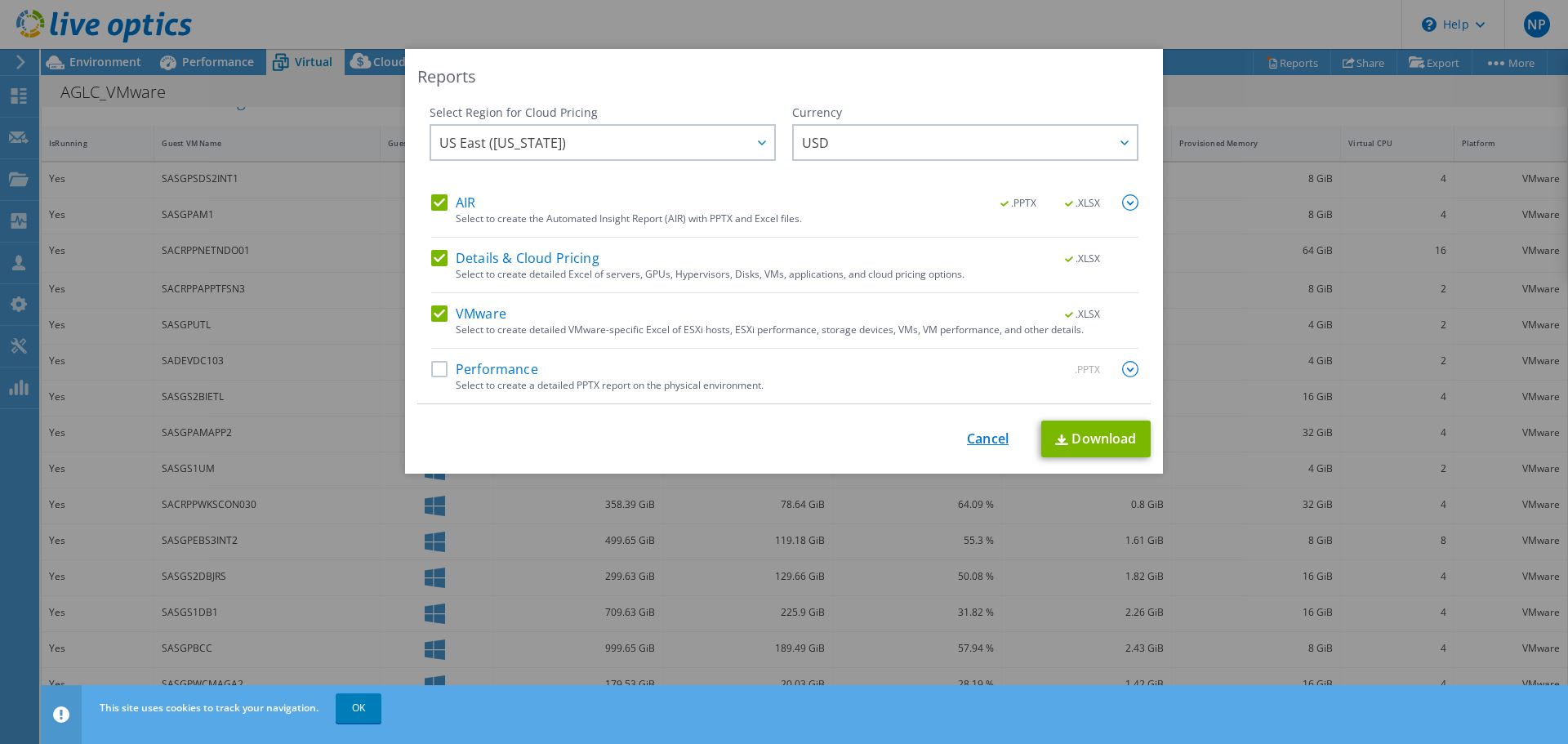
click at [976, 440] on link "Cancel" at bounding box center [988, 439] width 42 height 16
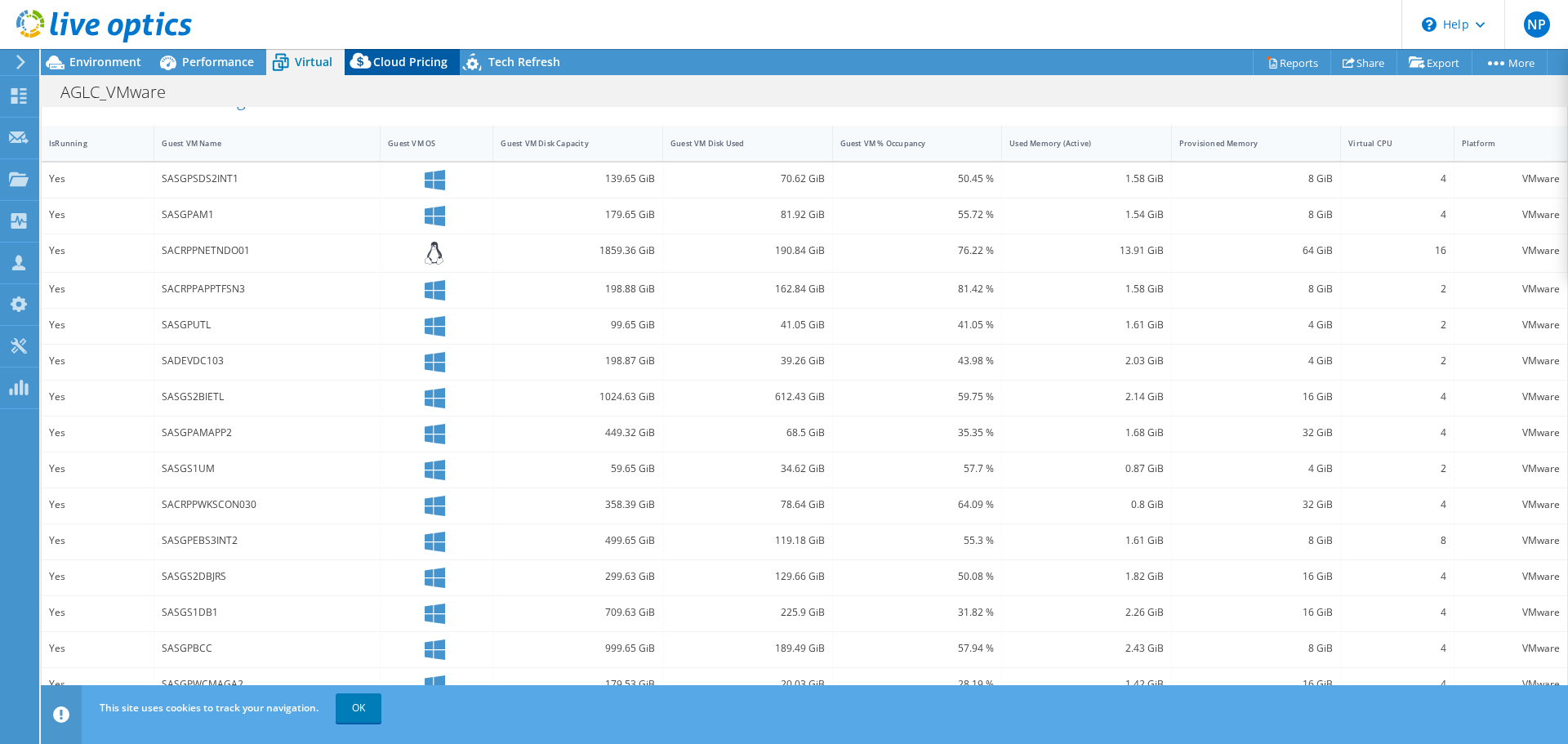
click at [355, 59] on icon at bounding box center [360, 60] width 21 height 16
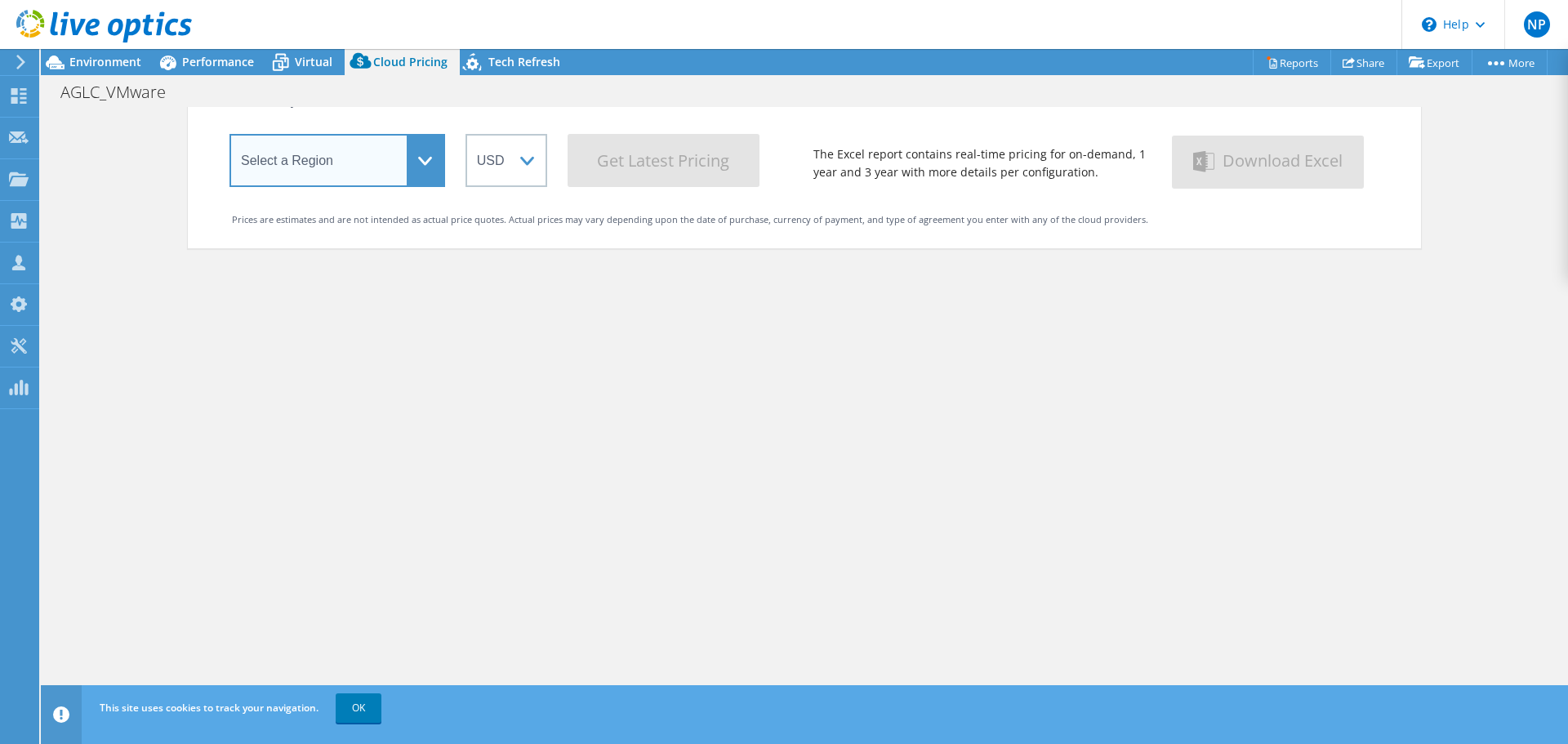
click at [417, 166] on select "Select a Region Asia Pacific (Hong Kong) Asia Pacific (Mumbai) Asia Pacific (Se…" at bounding box center [337, 160] width 216 height 53
select select "Canada"
click at [230, 137] on select "Select a Region Asia Pacific (Hong Kong) Asia Pacific (Mumbai) Asia Pacific (Se…" at bounding box center [337, 160] width 216 height 53
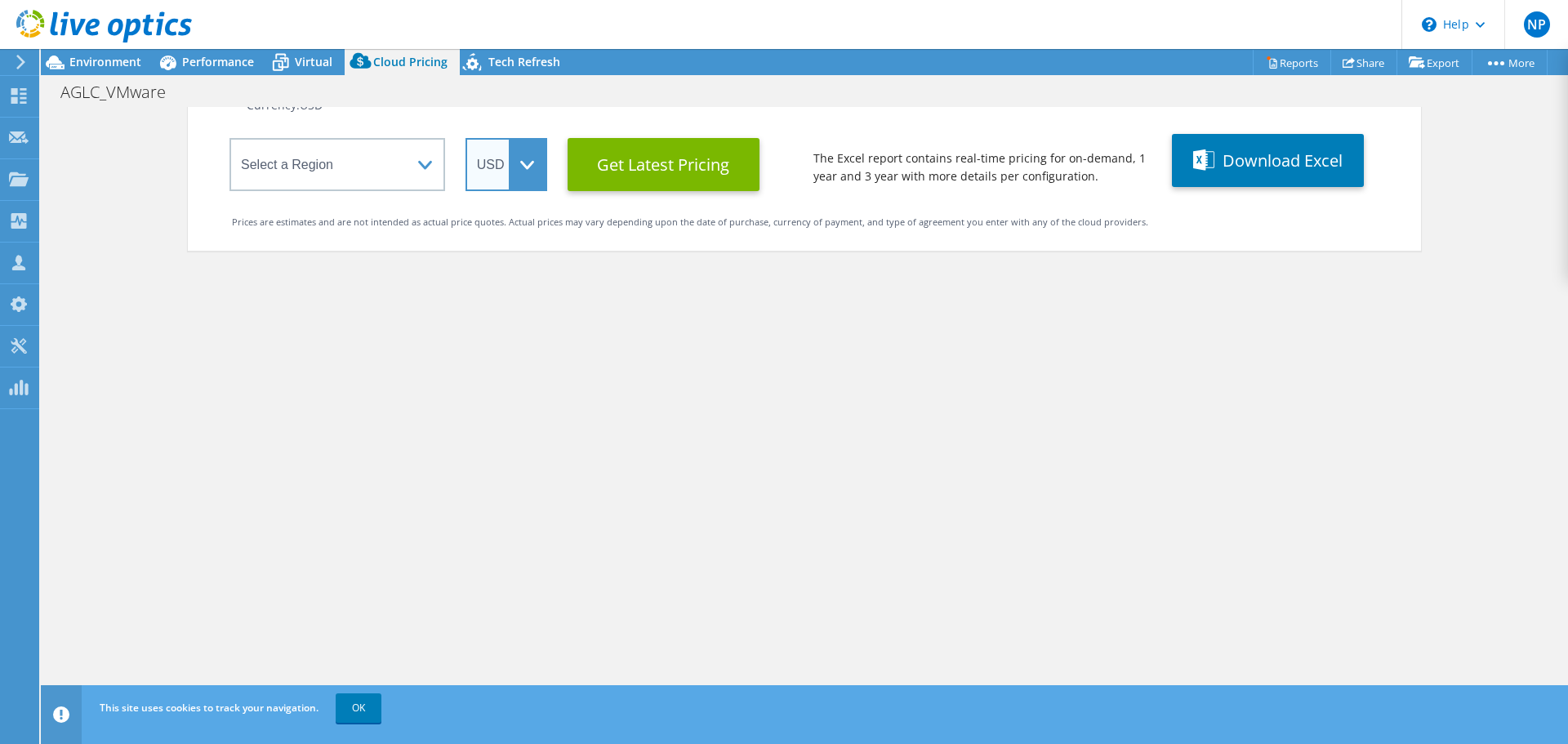
click at [514, 156] on select "ARS AUD BRL CAD CHF CLP CNY DKK EUR GBP HKD HUF INR JPY MXN MYR NOK NZD PEN SEK…" at bounding box center [506, 164] width 81 height 53
click at [466, 138] on select "ARS AUD BRL CAD CHF CLP CNY DKK EUR GBP HKD HUF INR JPY MXN MYR NOK NZD PEN SEK…" at bounding box center [506, 164] width 81 height 53
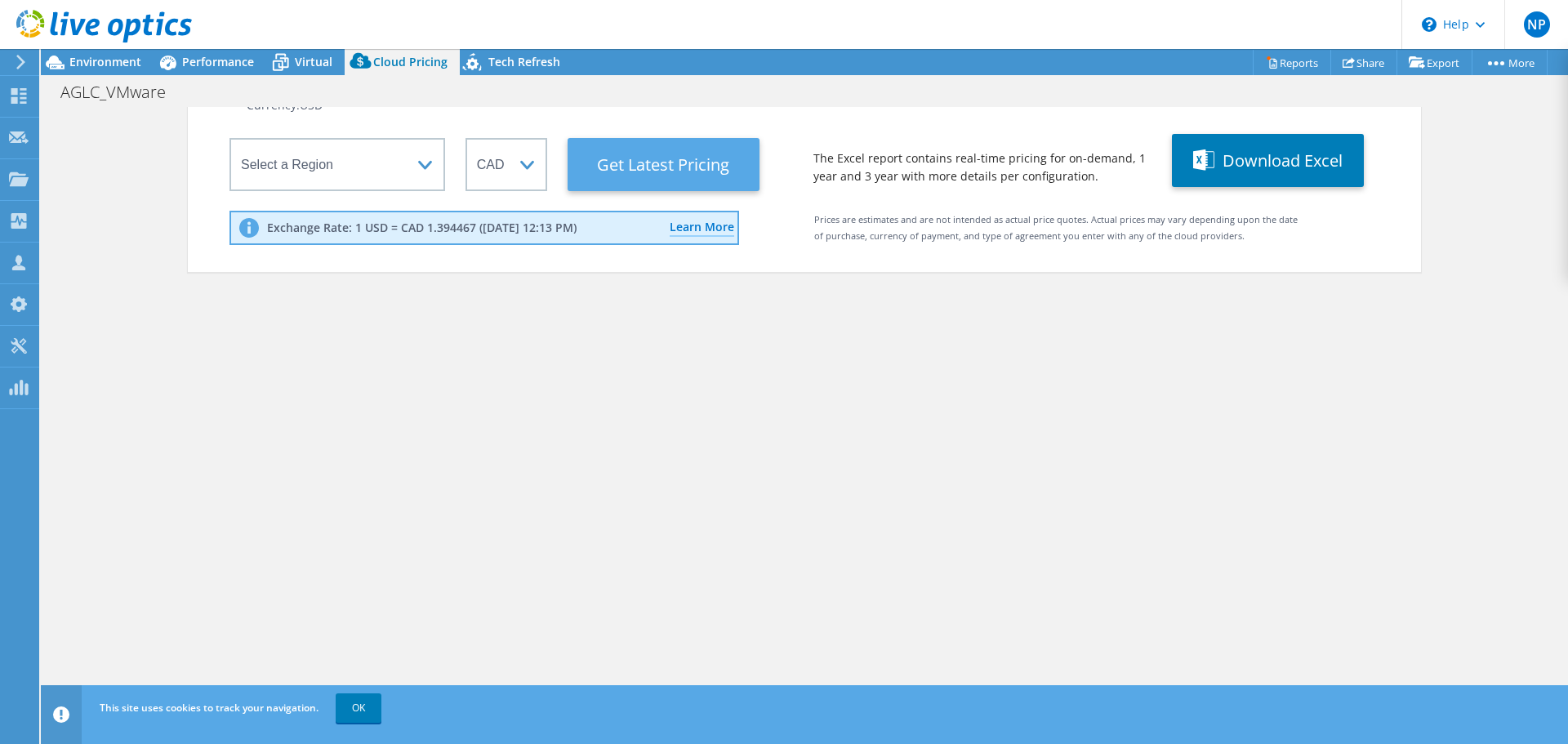
click at [645, 168] on Latest "Get Latest Pricing" at bounding box center [663, 164] width 192 height 53
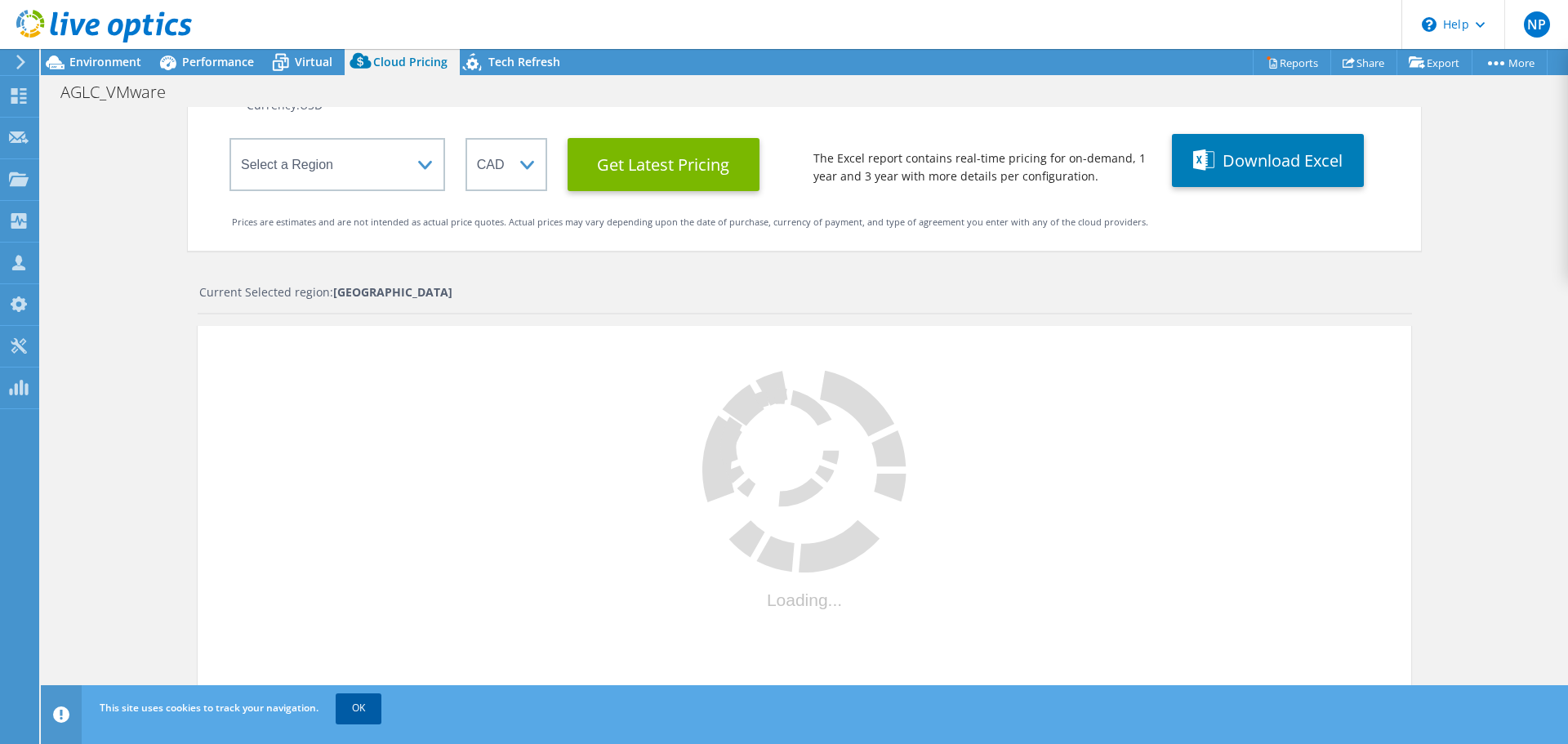
click at [359, 705] on link "OK" at bounding box center [358, 708] width 45 height 30
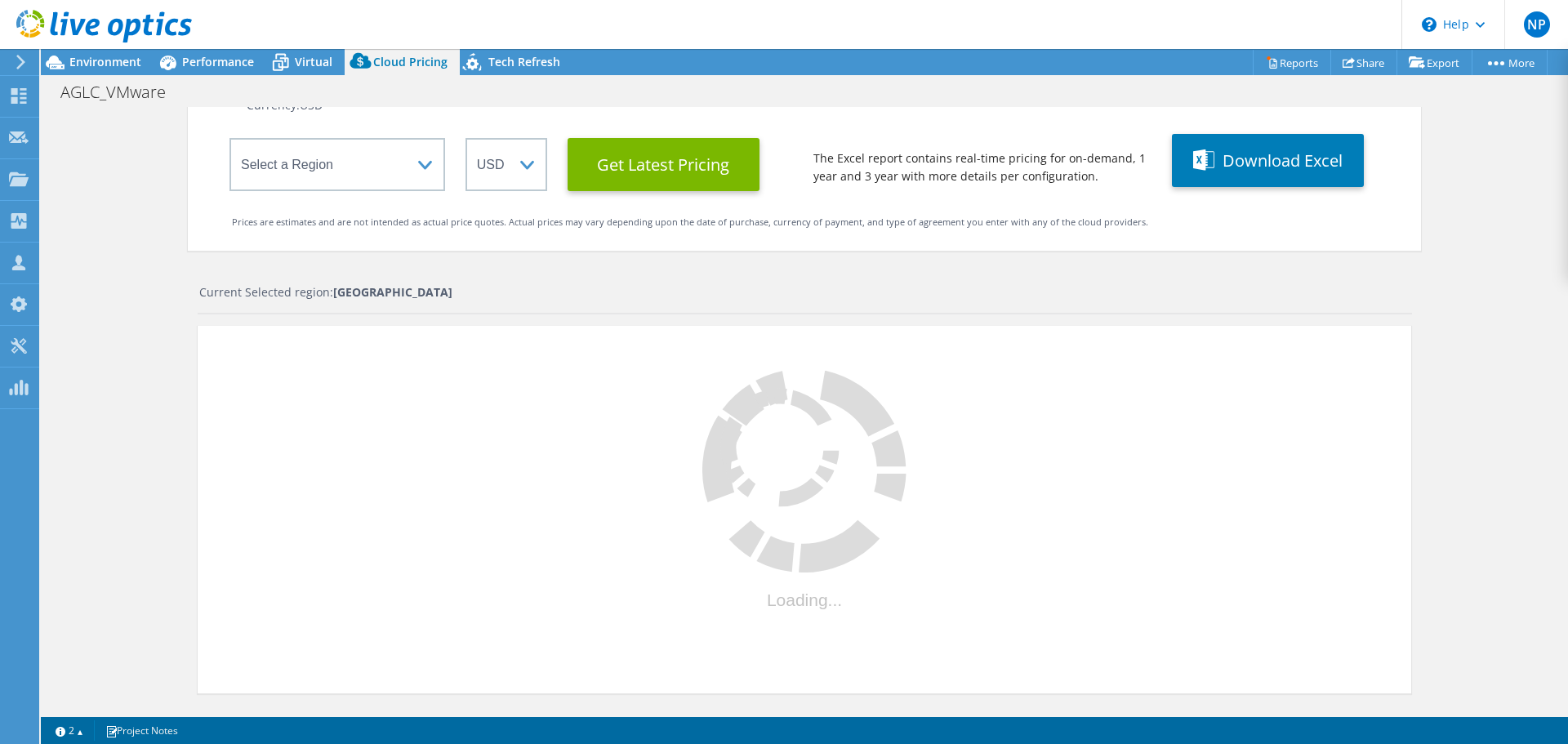
select select "CAD"
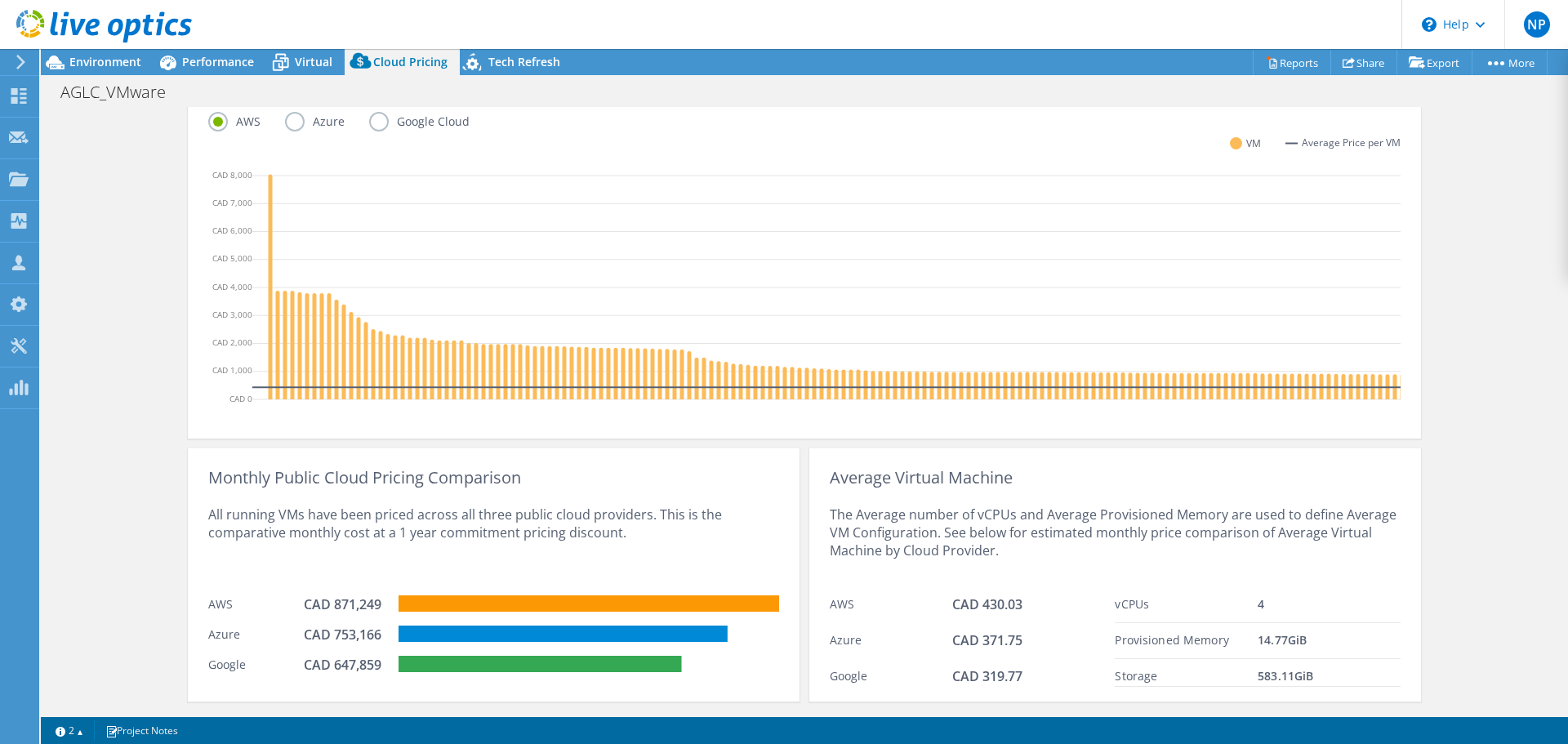
scroll to position [519, 0]
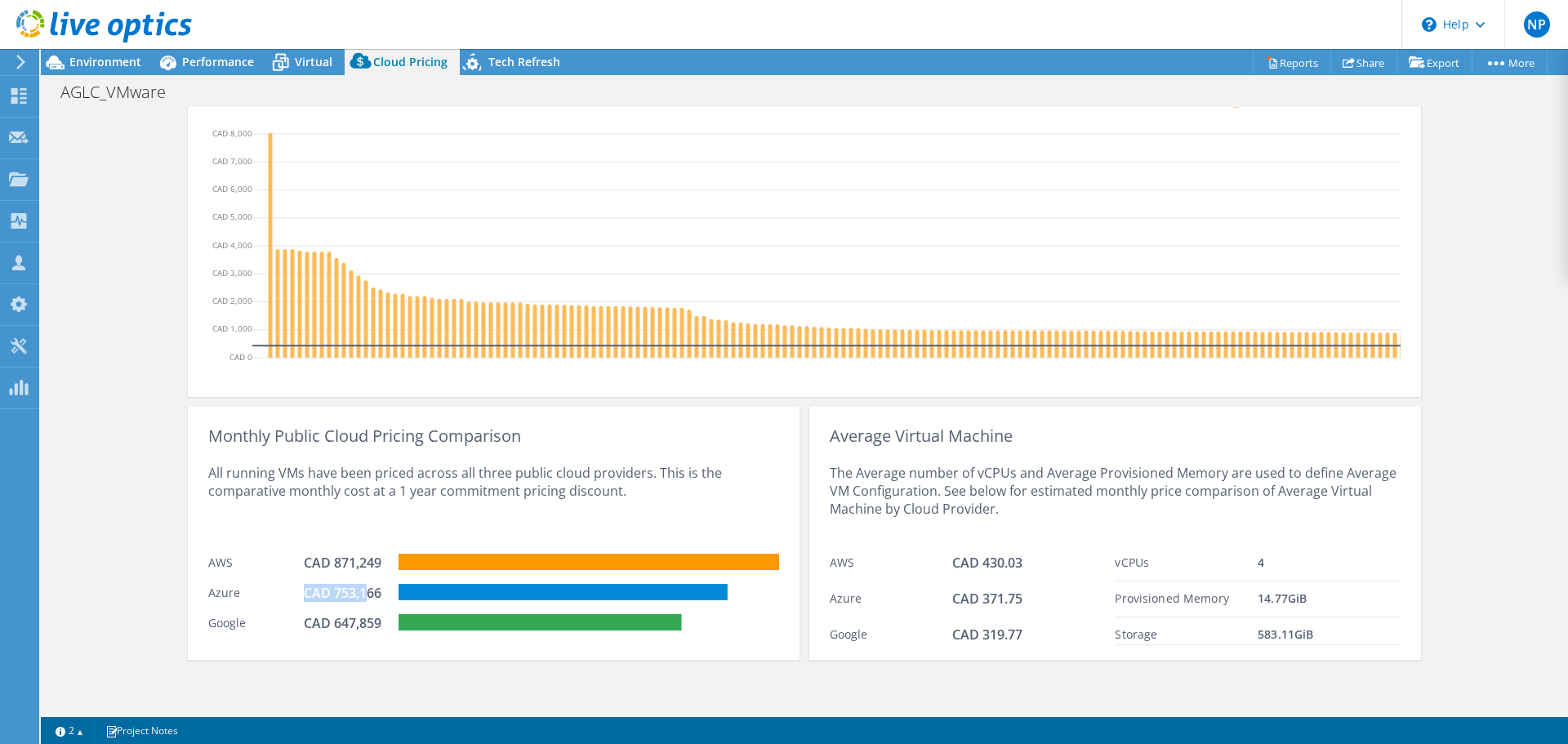
drag, startPoint x: 363, startPoint y: 592, endPoint x: 301, endPoint y: 597, distance: 62.2
click at [304, 597] on div "CAD 753,166" at bounding box center [344, 592] width 81 height 18
click at [391, 527] on div "All running VMs have been priced across all three public cloud providers. This …" at bounding box center [493, 495] width 571 height 101
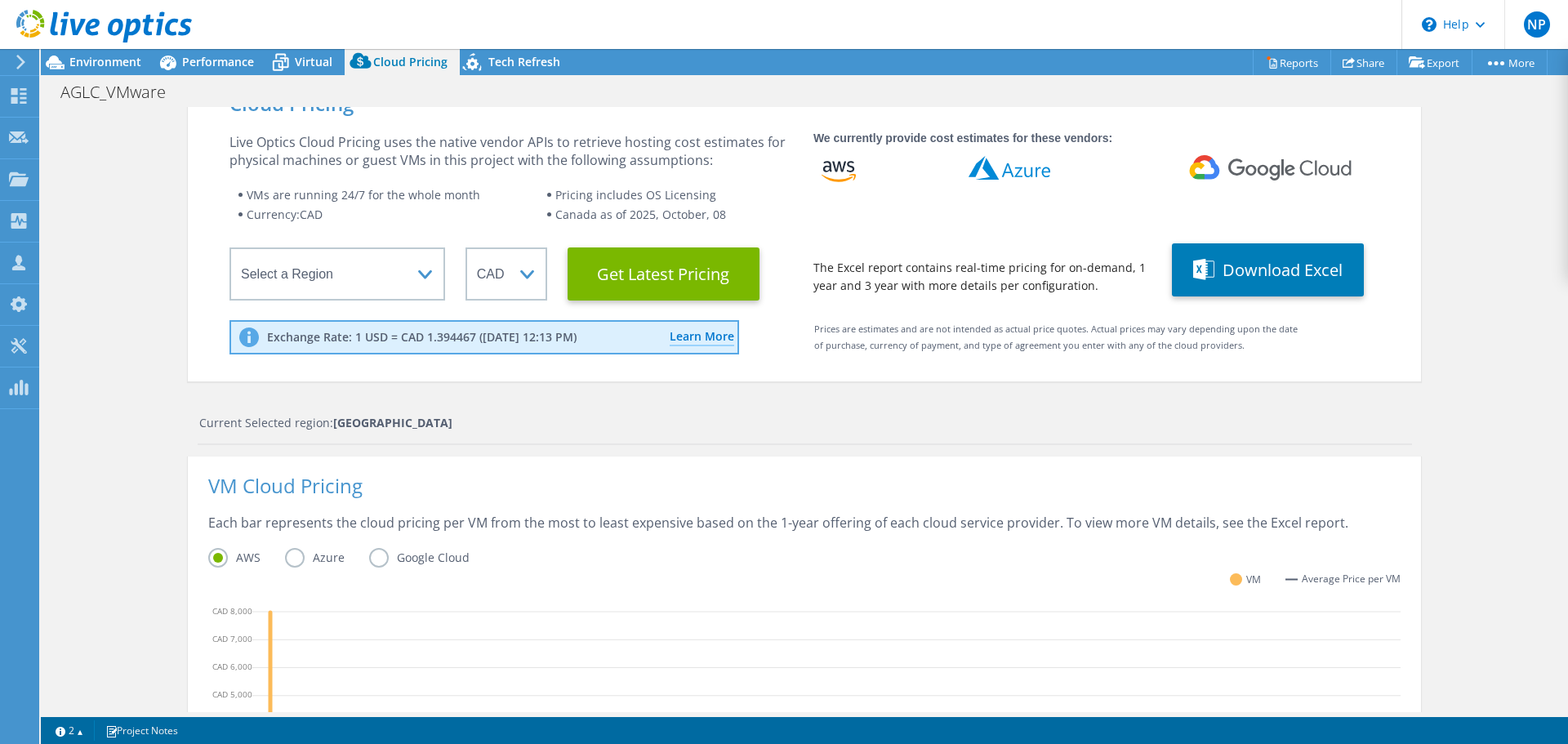
scroll to position [0, 0]
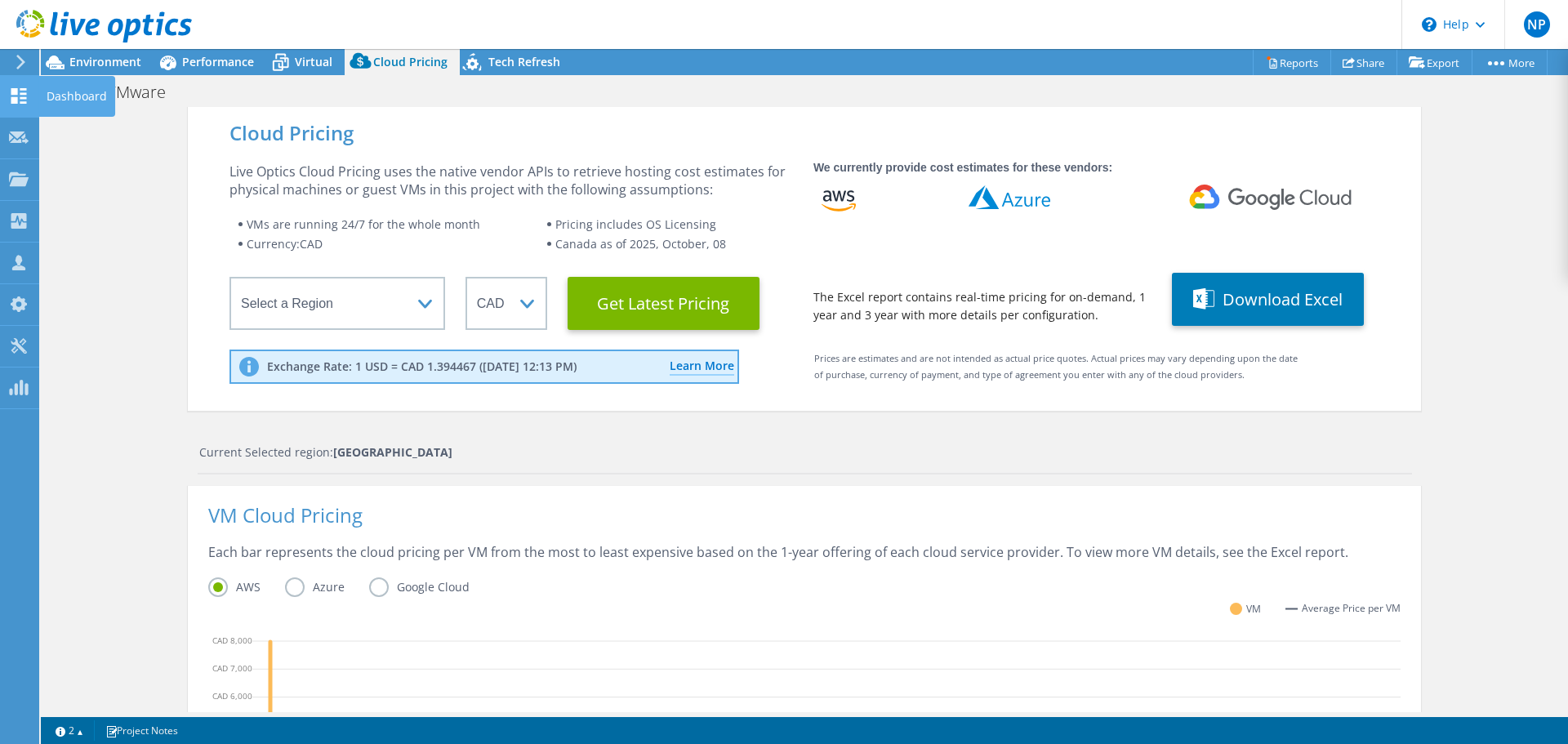
click at [16, 92] on use at bounding box center [19, 95] width 16 height 16
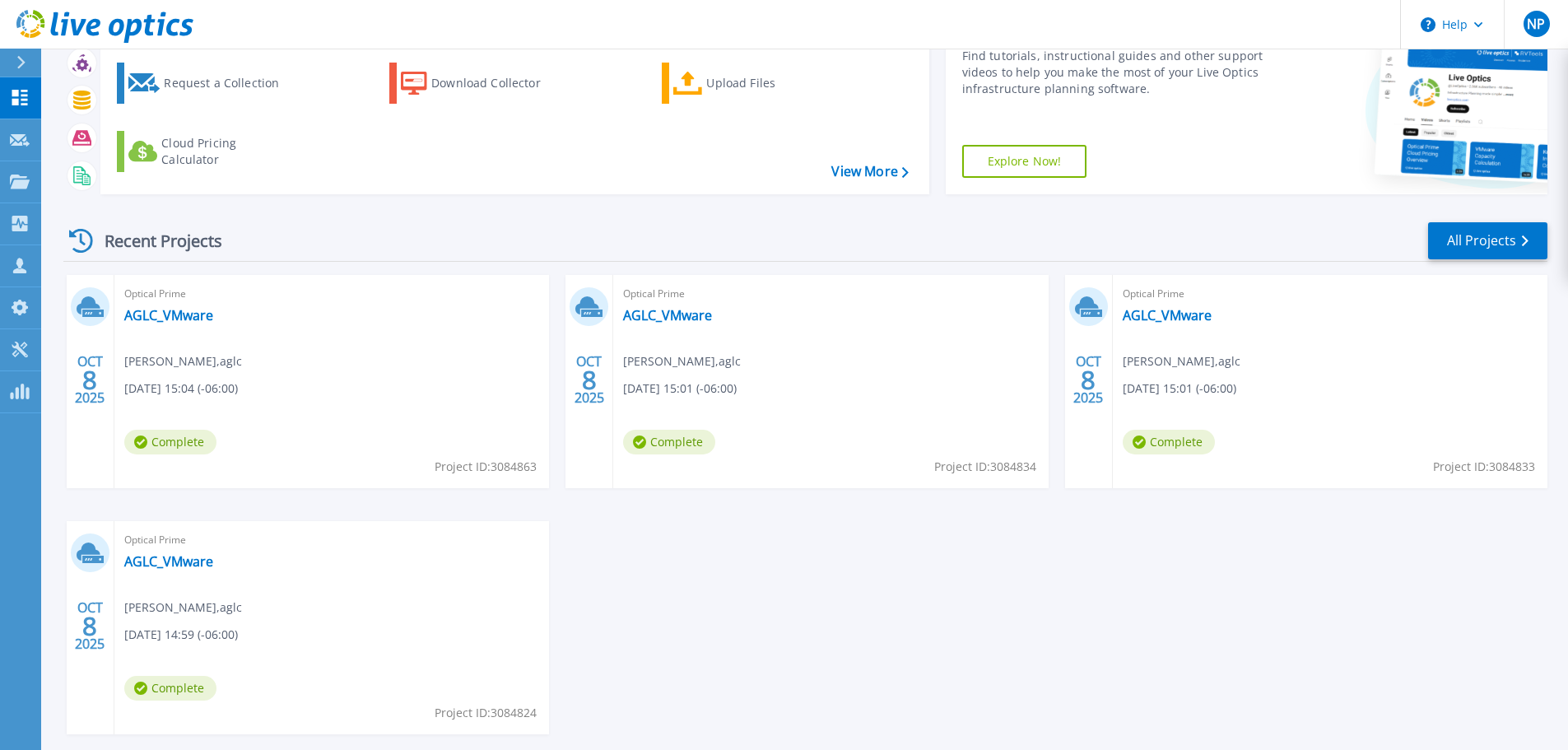
scroll to position [162, 0]
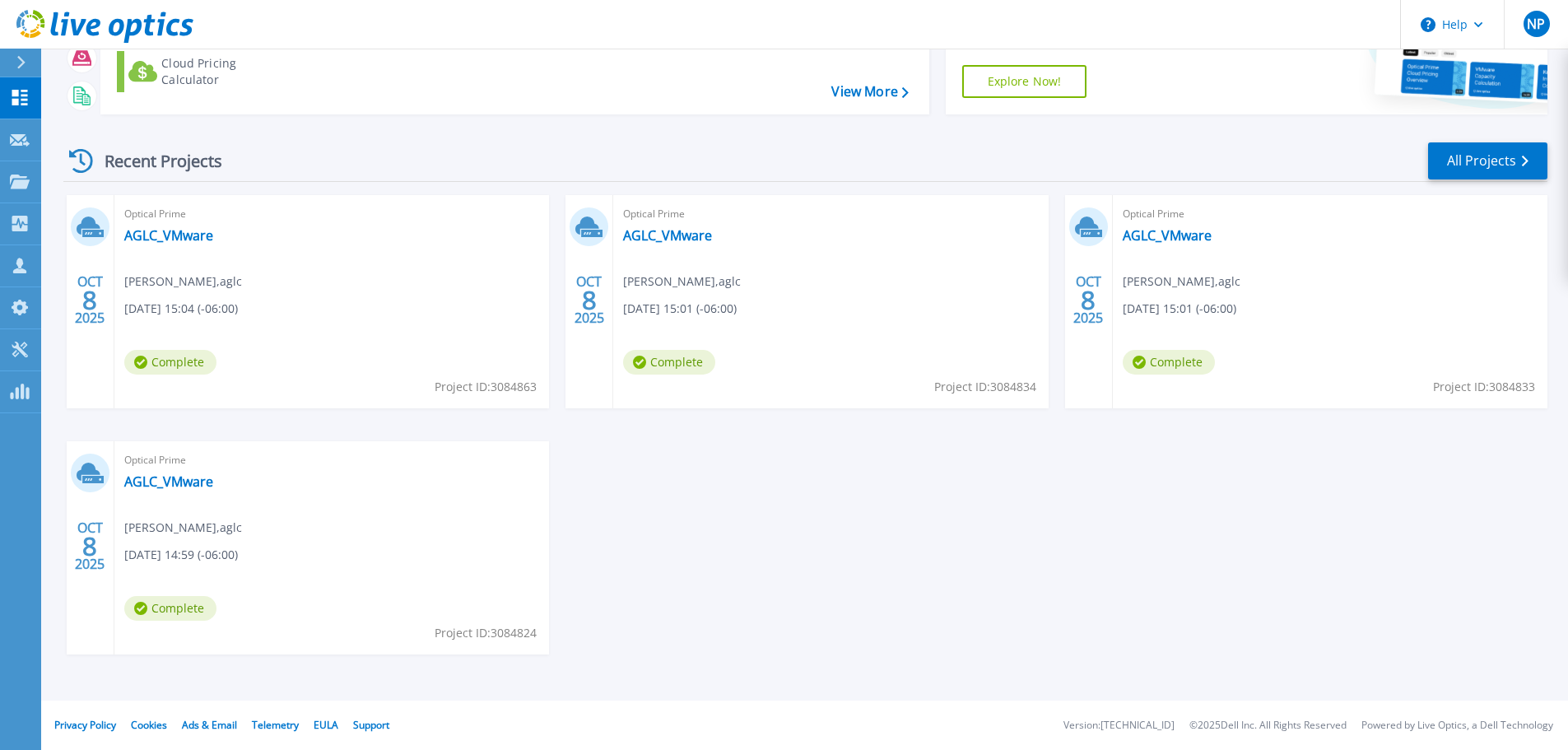
click at [936, 528] on div "[DATE] Optical Prime AGLC_VMware [PERSON_NAME] , aglc [DATE] 15:04 (-06:00) Com…" at bounding box center [798, 441] width 1497 height 493
